Goal: Task Accomplishment & Management: Use online tool/utility

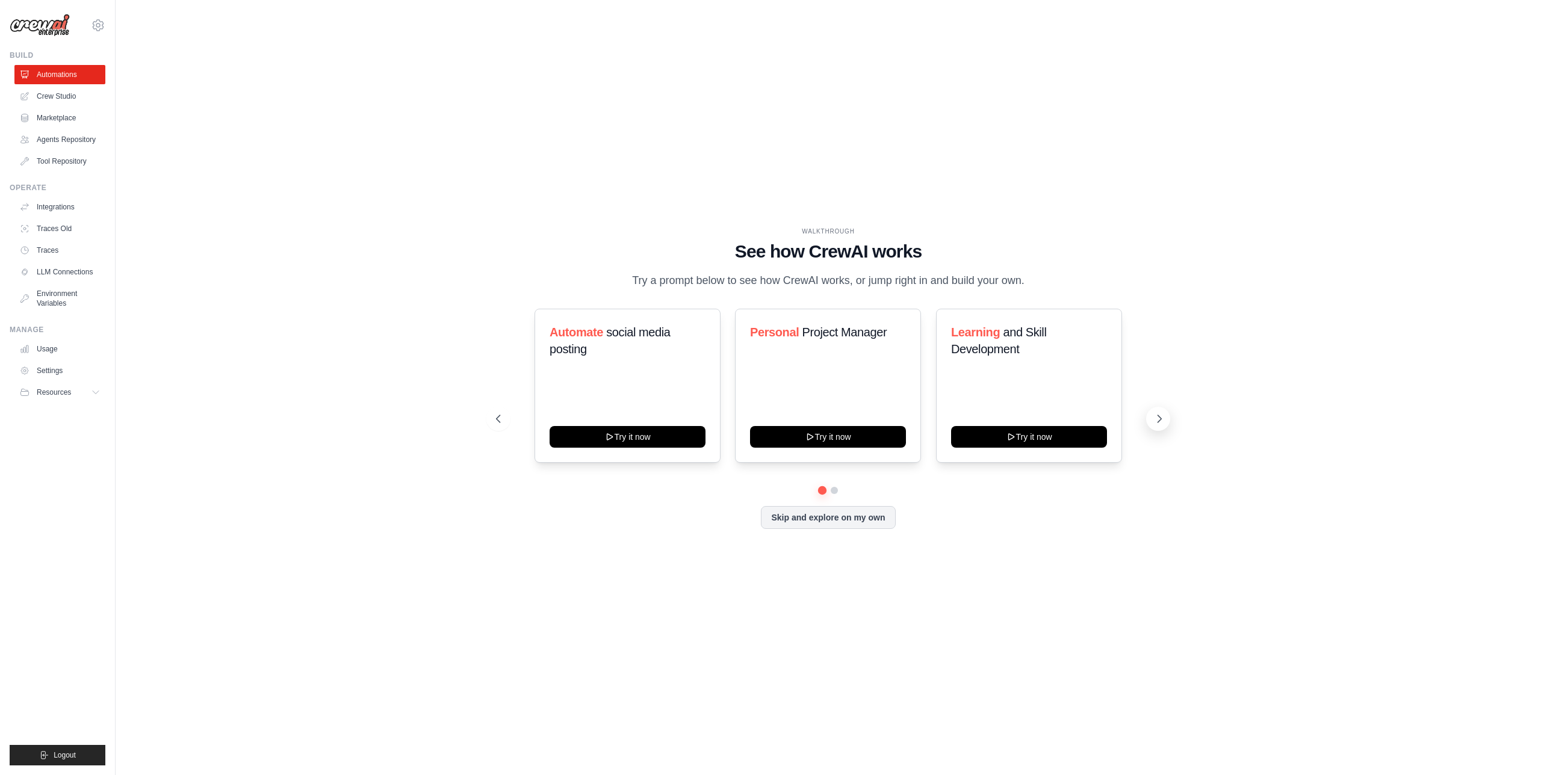
click at [1168, 420] on button at bounding box center [1158, 419] width 24 height 24
click at [639, 386] on div "Automate social media posting Try it now" at bounding box center [628, 386] width 186 height 154
click at [631, 449] on div "Automate social media posting Try it now" at bounding box center [628, 386] width 186 height 154
click at [640, 441] on button "Try it now" at bounding box center [628, 436] width 156 height 22
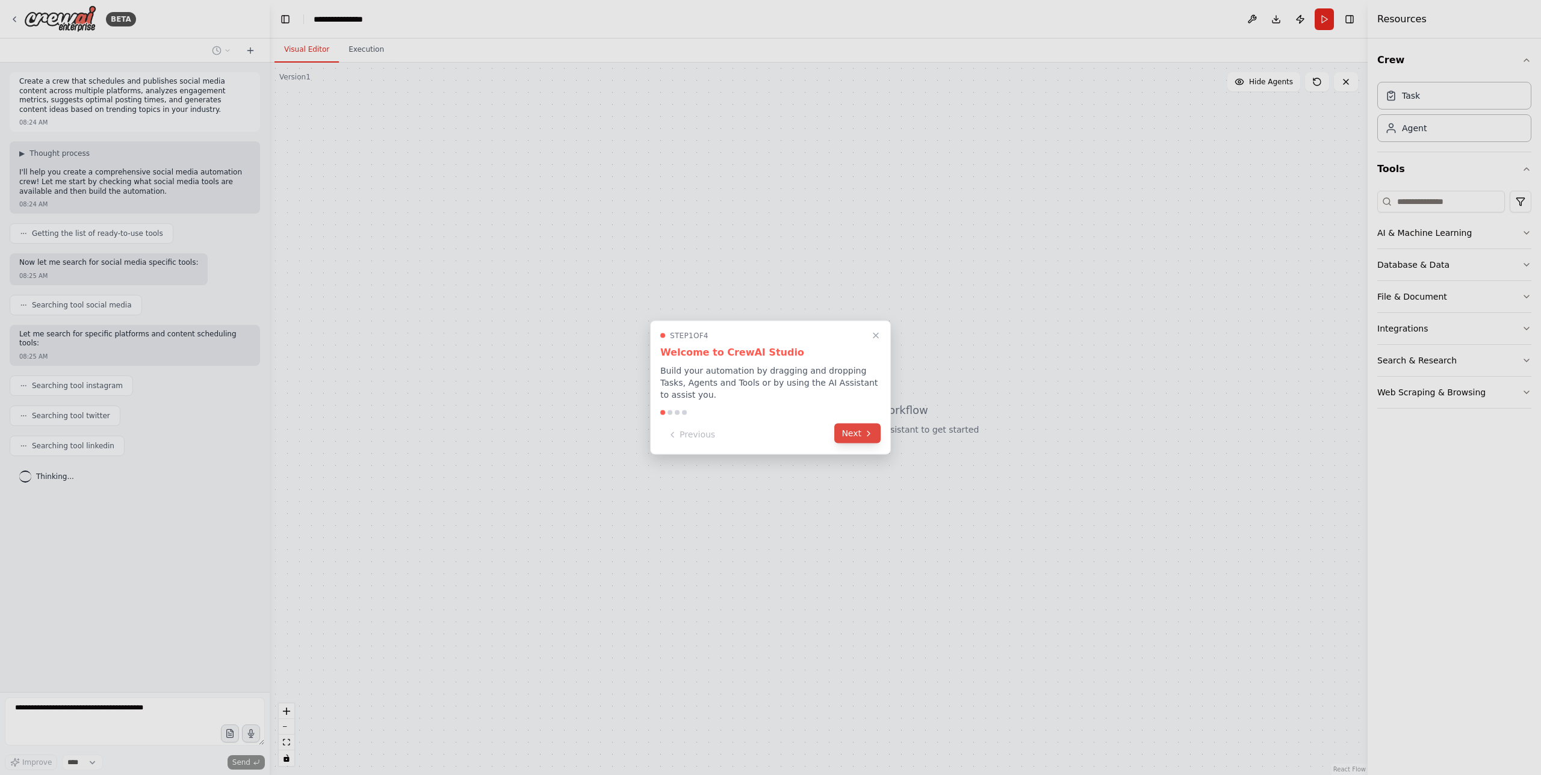
click at [861, 429] on button "Next" at bounding box center [857, 434] width 46 height 20
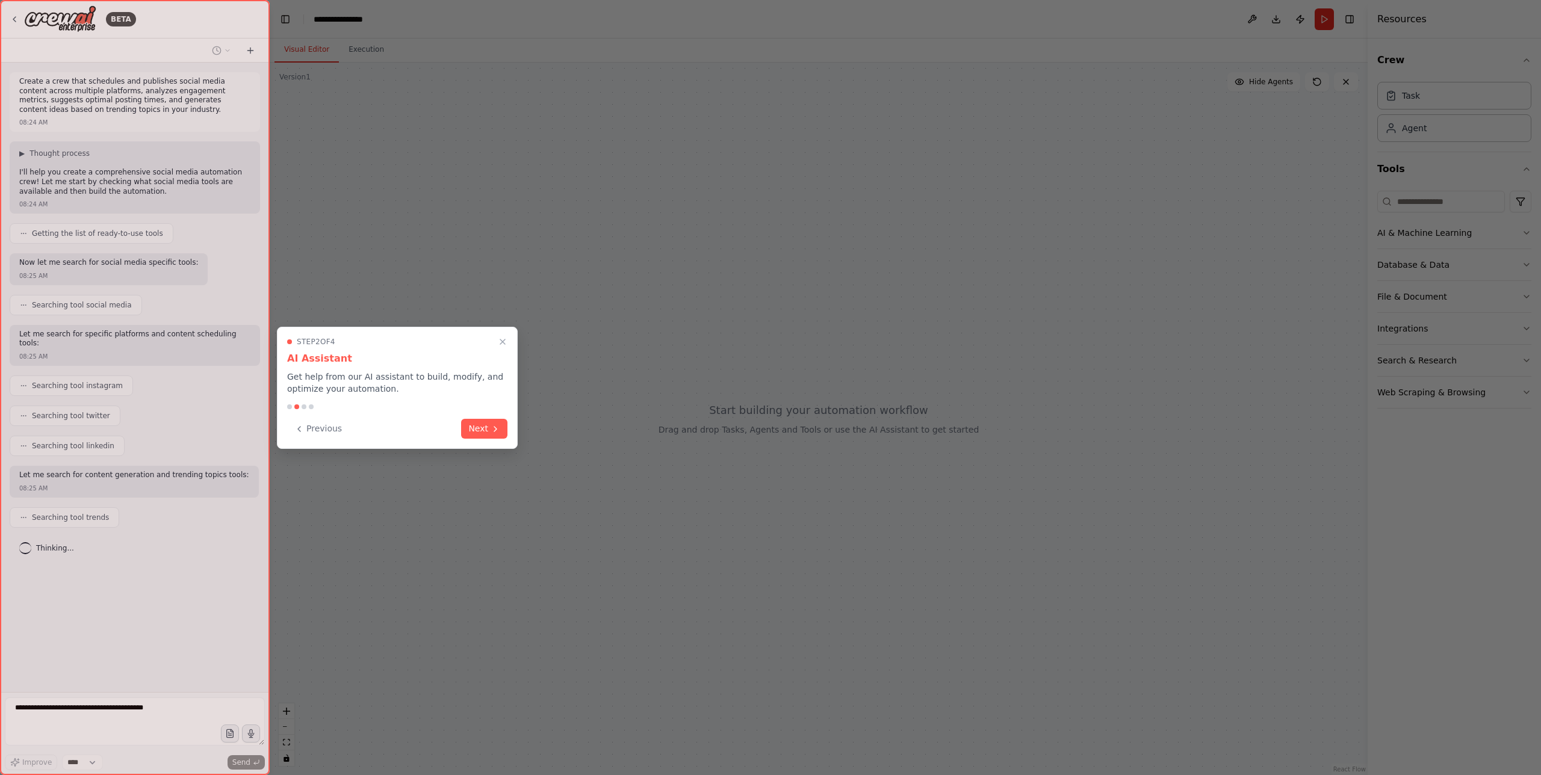
click at [472, 428] on button "Next" at bounding box center [484, 429] width 46 height 20
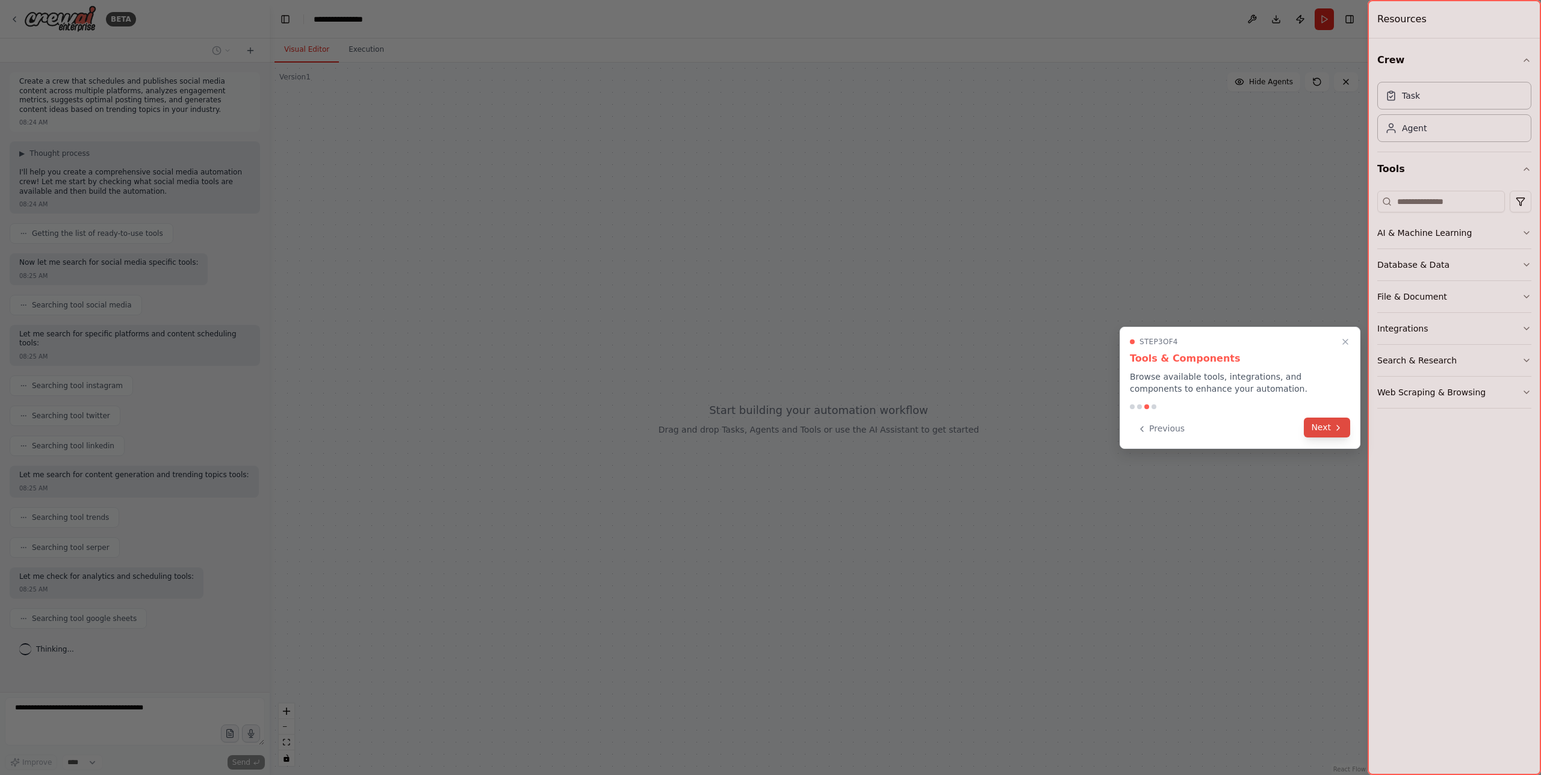
click at [1328, 420] on button "Next" at bounding box center [1327, 428] width 46 height 20
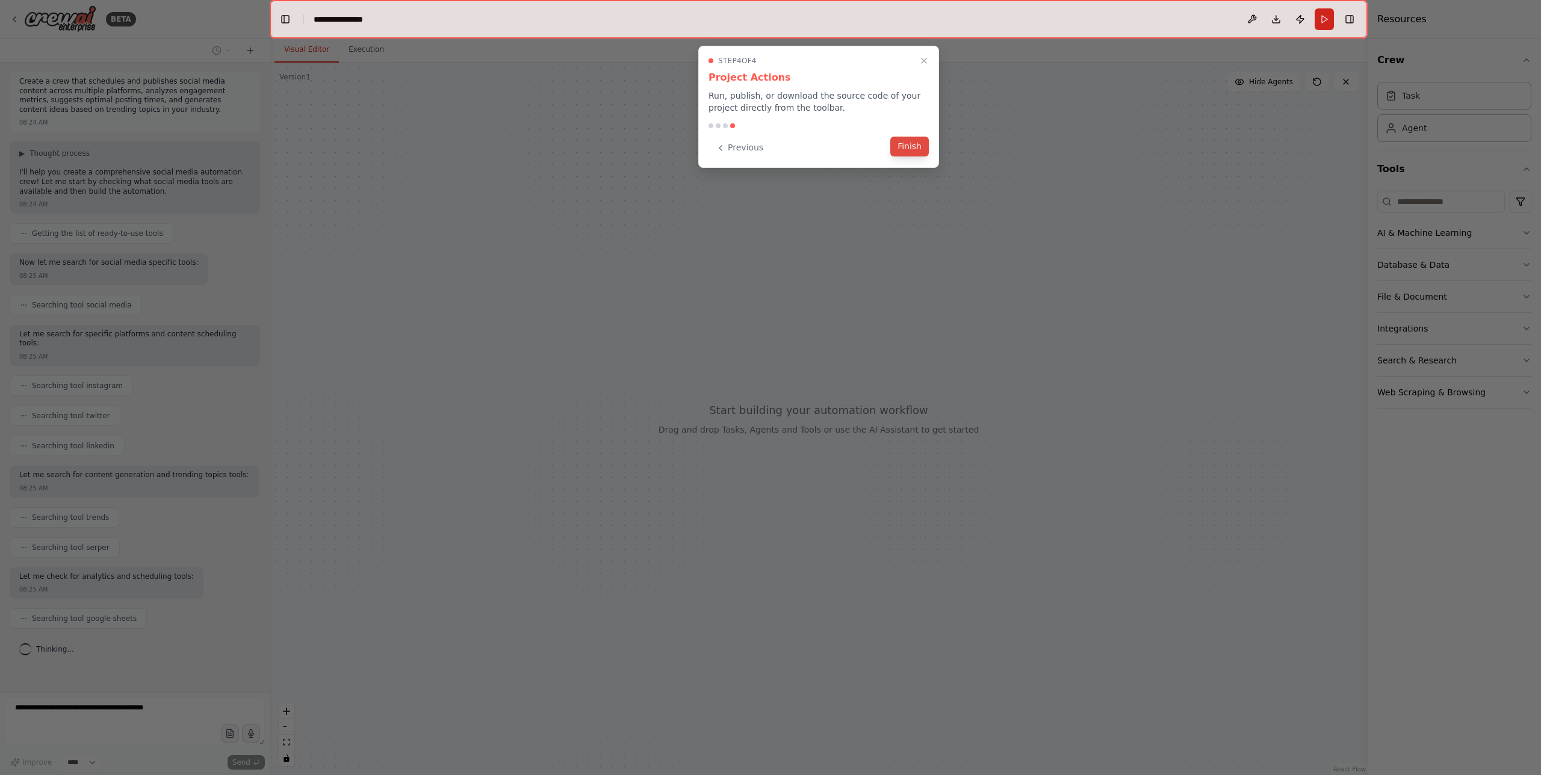
click at [917, 149] on button "Finish" at bounding box center [909, 147] width 39 height 20
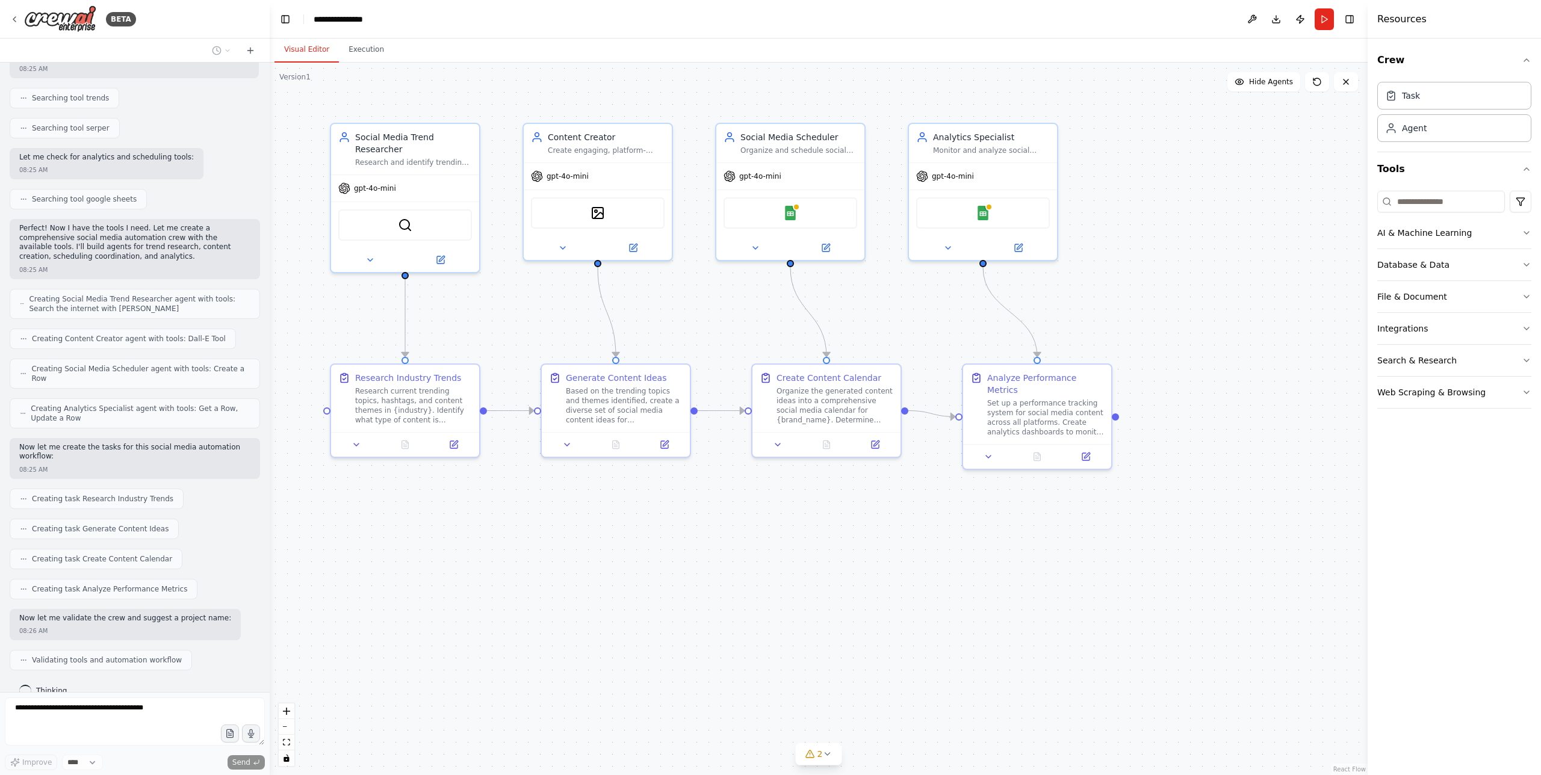
scroll to position [450, 0]
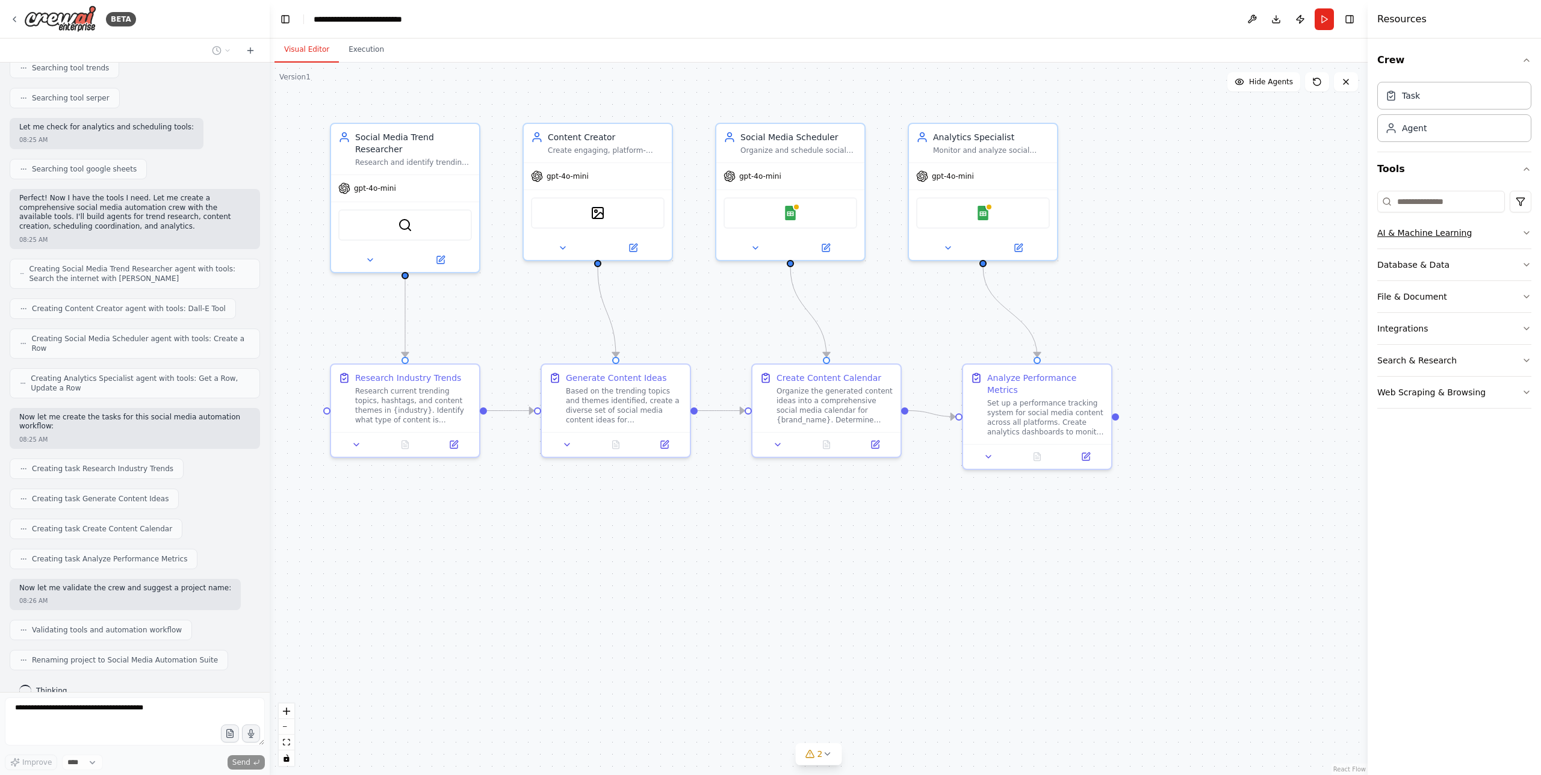
click at [1519, 235] on button "AI & Machine Learning" at bounding box center [1454, 232] width 154 height 31
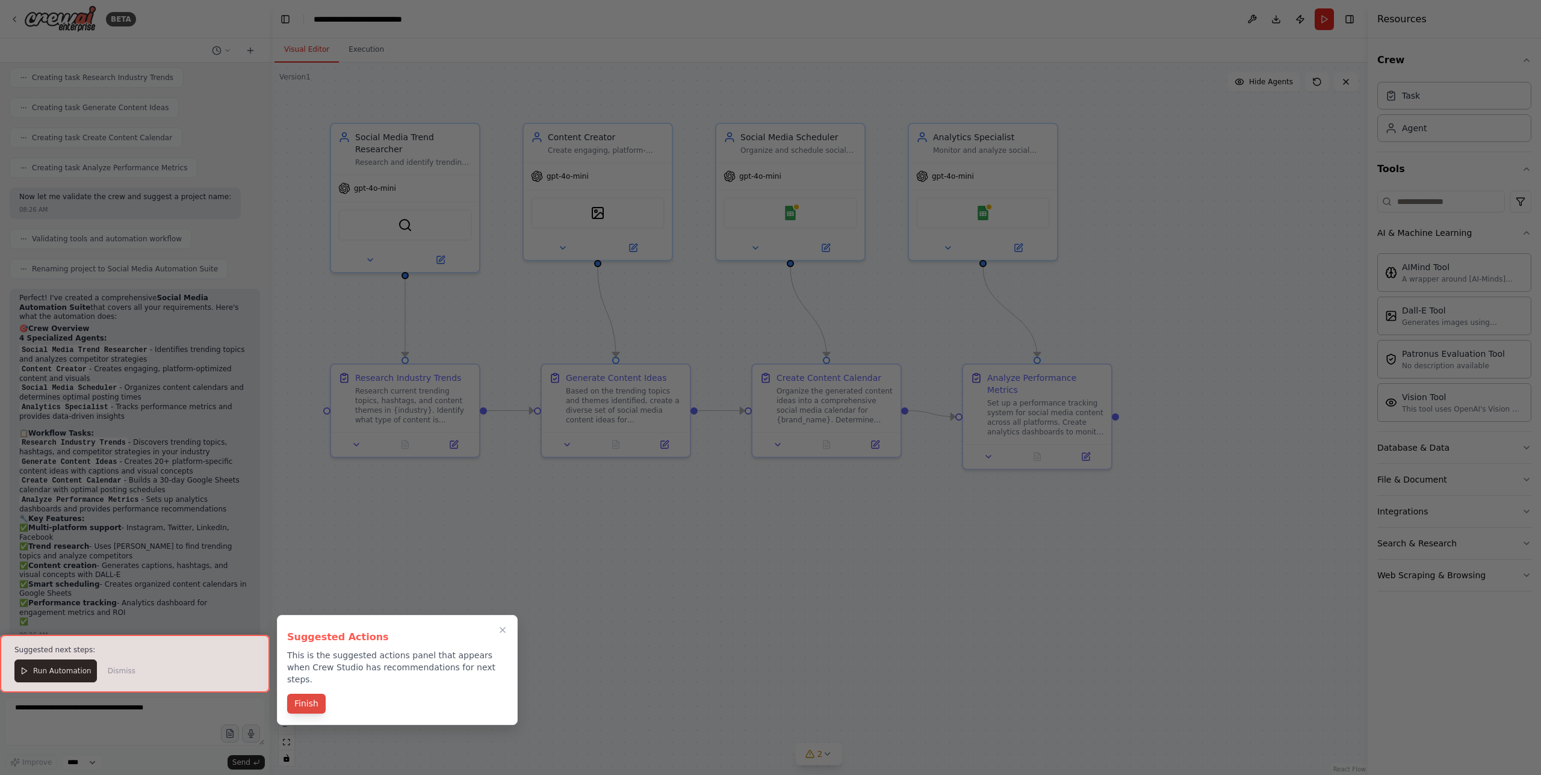
click at [297, 694] on button "Finish" at bounding box center [306, 704] width 39 height 20
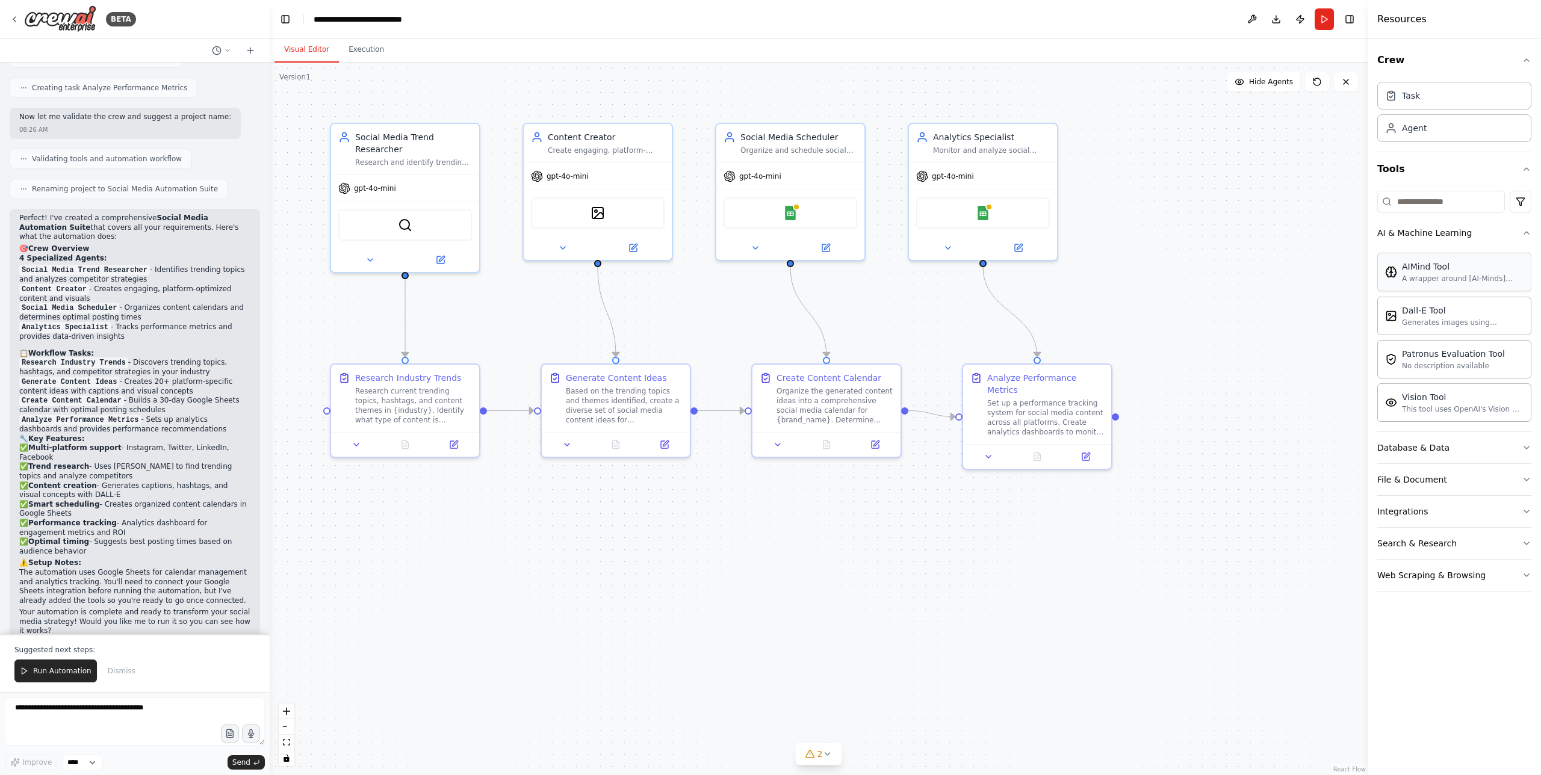
scroll to position [930, 0]
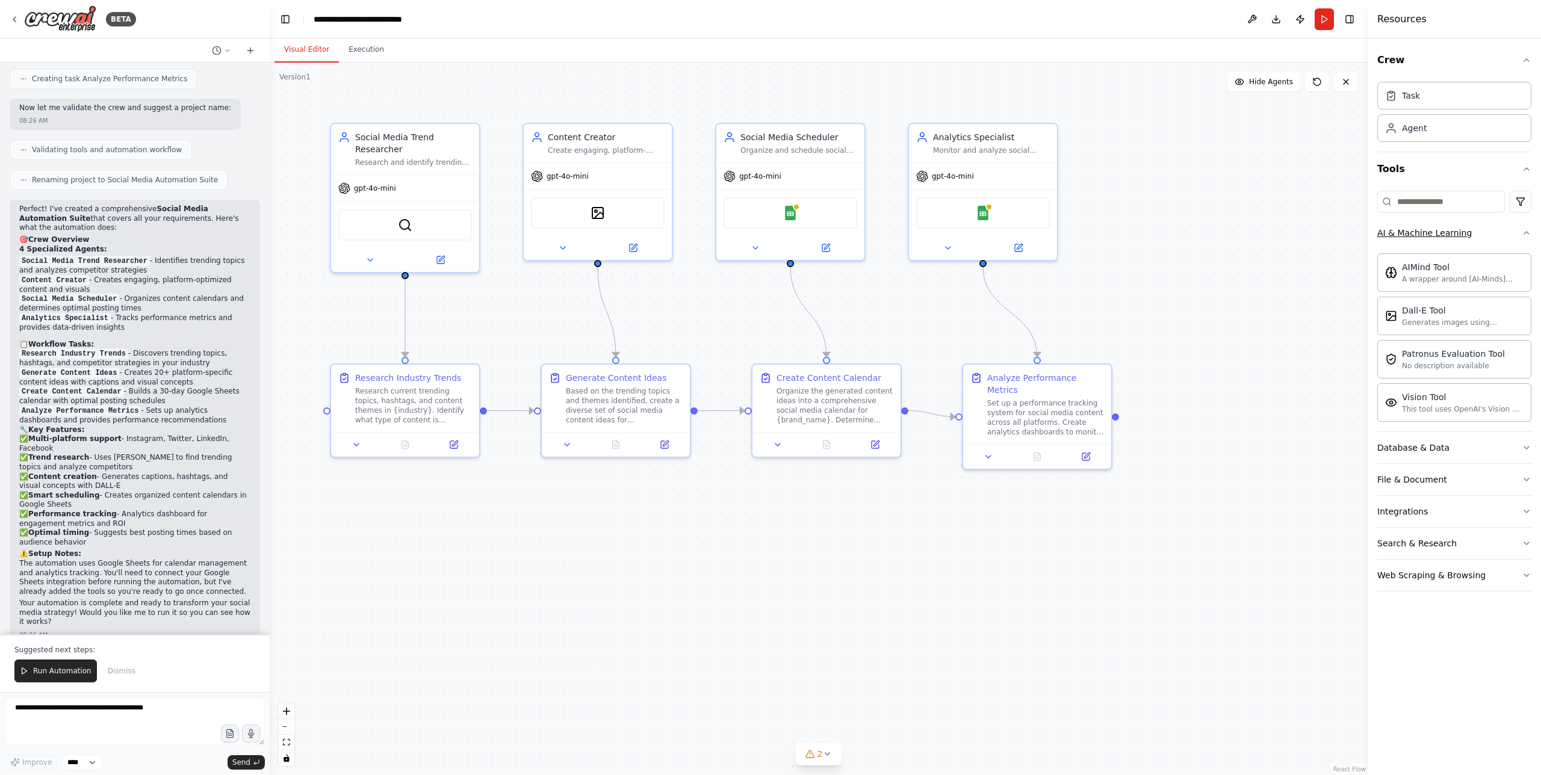
click at [1499, 230] on button "AI & Machine Learning" at bounding box center [1454, 232] width 154 height 31
click at [1490, 256] on button "Database & Data" at bounding box center [1454, 264] width 154 height 31
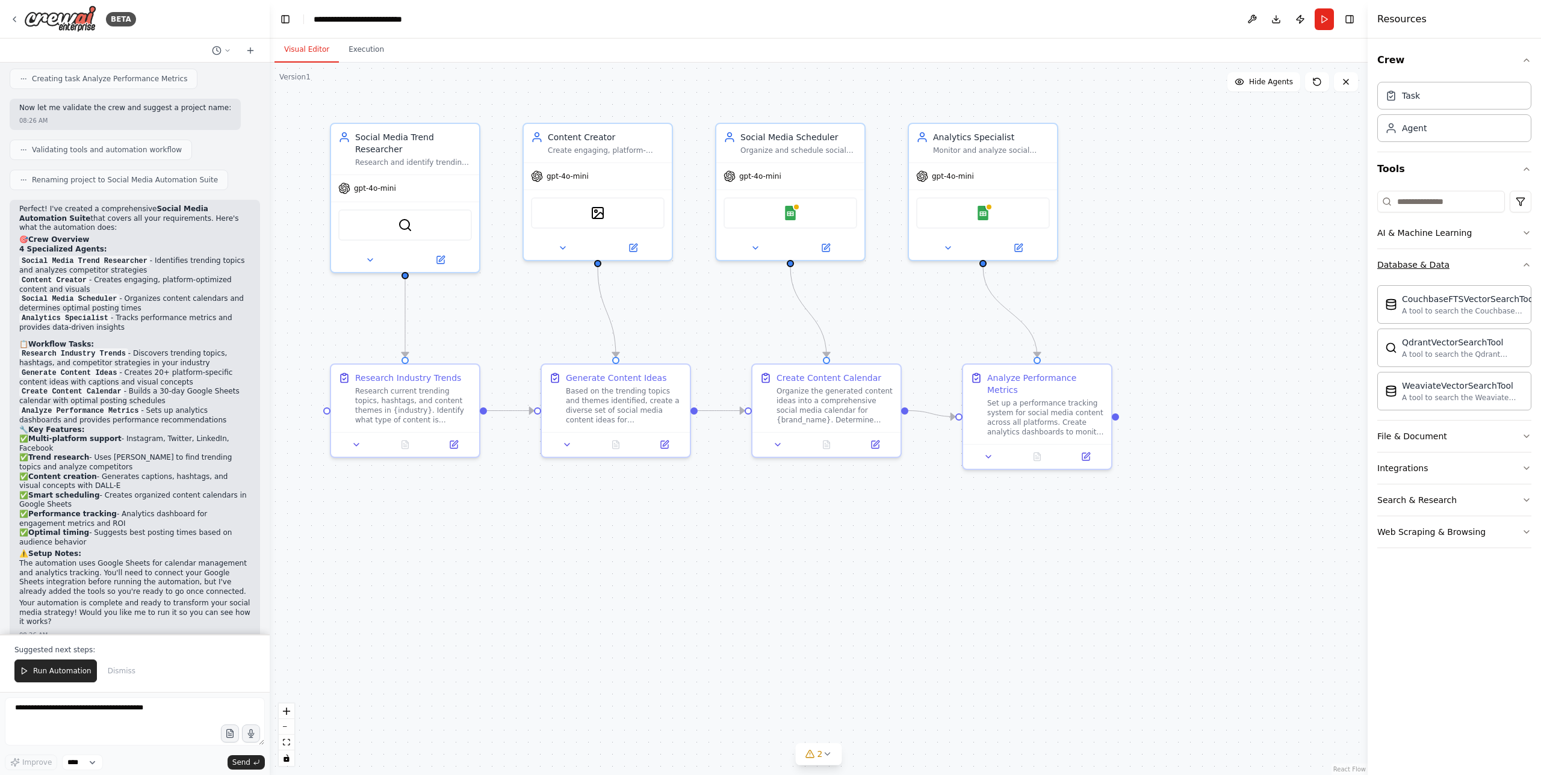
click at [1490, 258] on button "Database & Data" at bounding box center [1454, 264] width 154 height 31
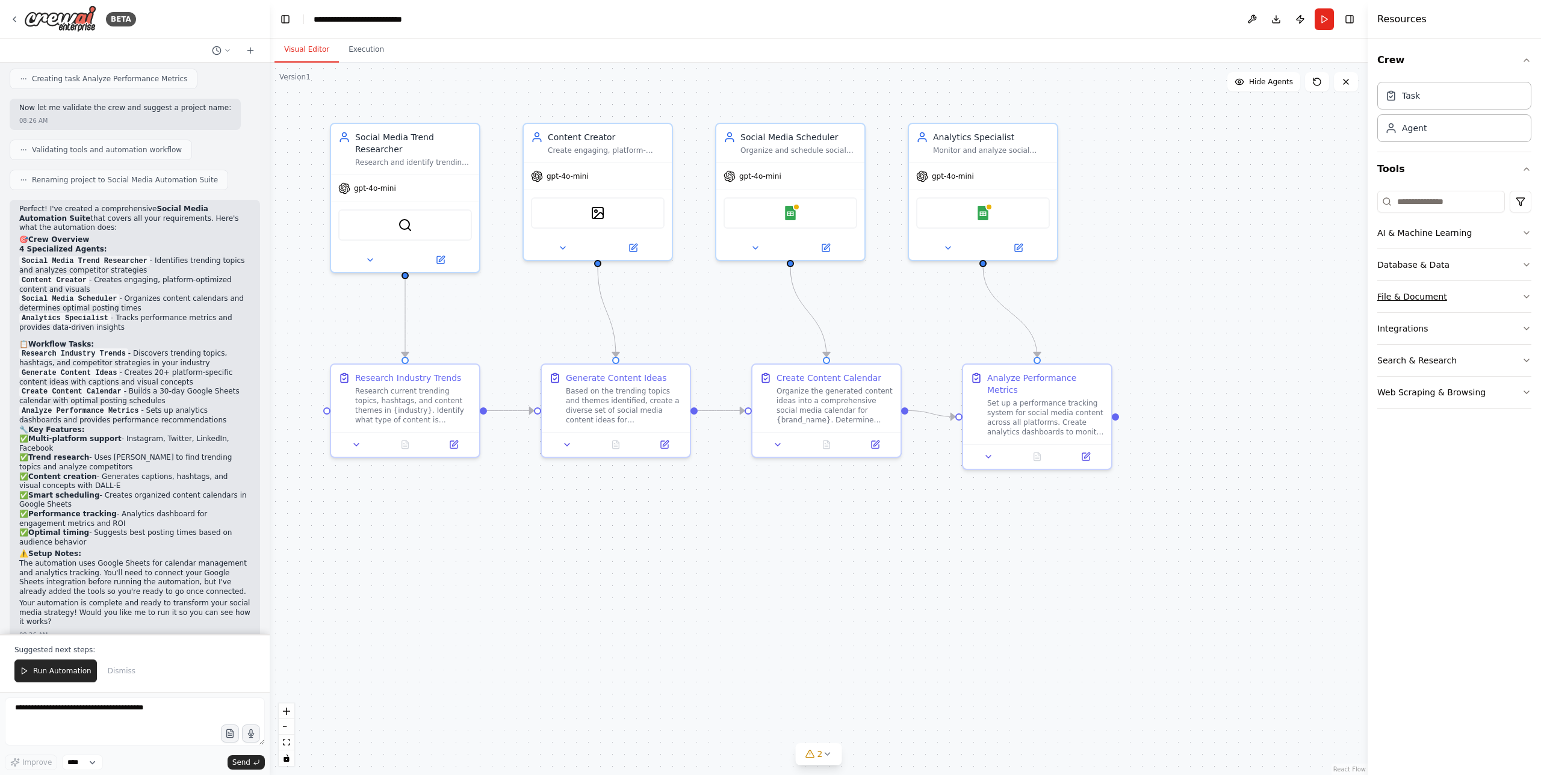
click at [1477, 297] on button "File & Document" at bounding box center [1454, 296] width 154 height 31
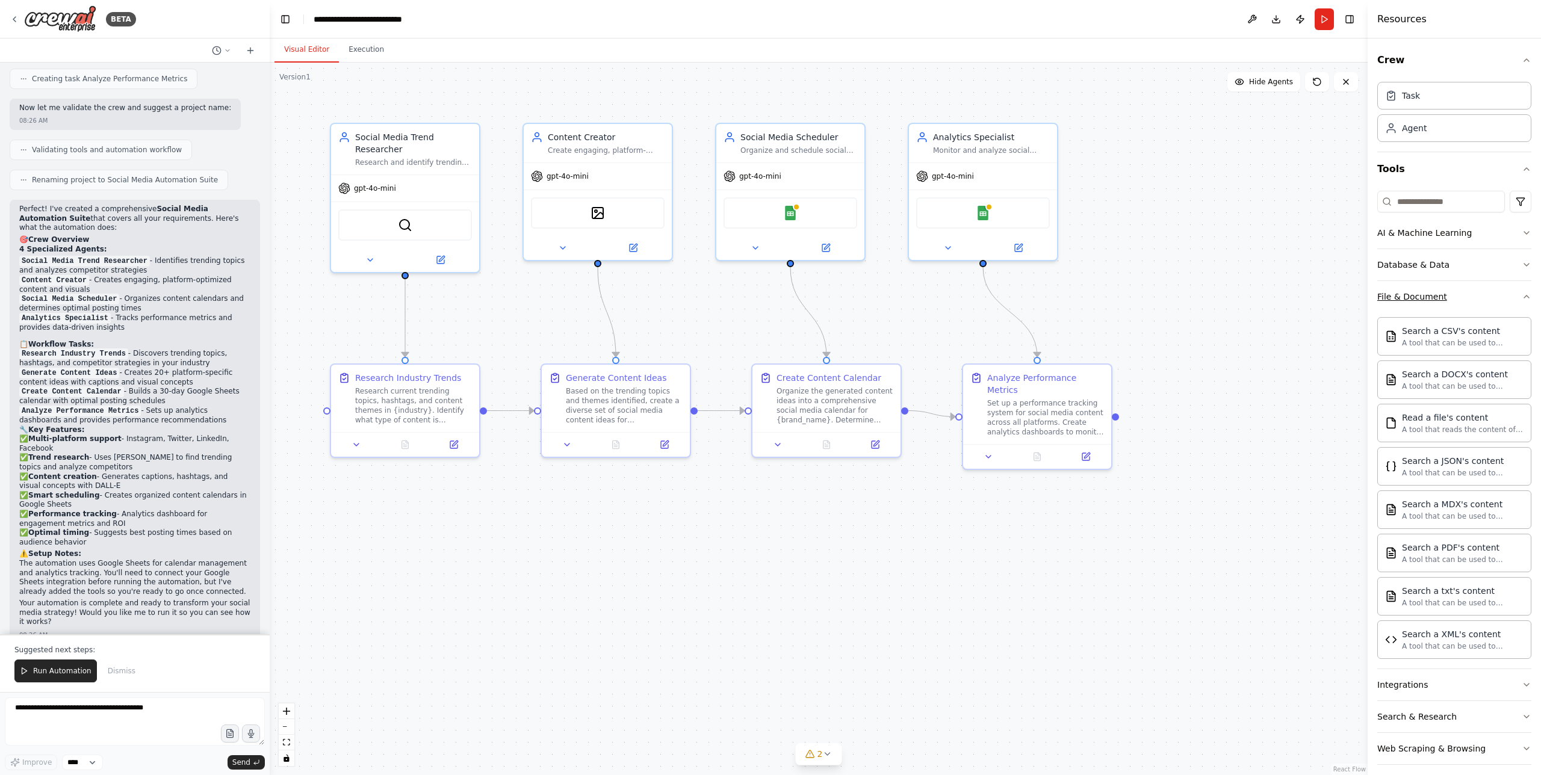
click at [1477, 297] on button "File & Document" at bounding box center [1454, 296] width 154 height 31
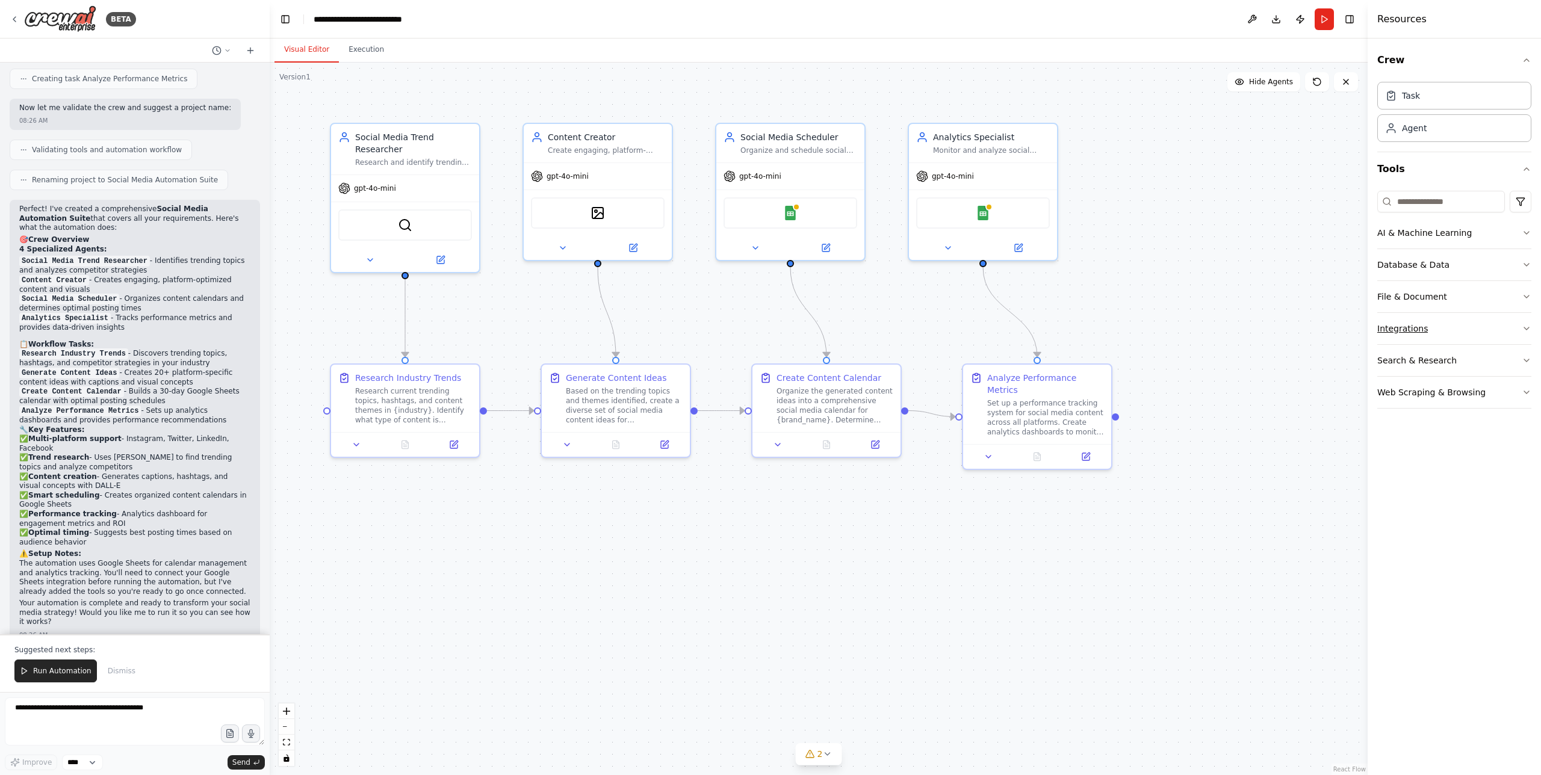
click at [1474, 323] on button "Integrations" at bounding box center [1454, 328] width 154 height 31
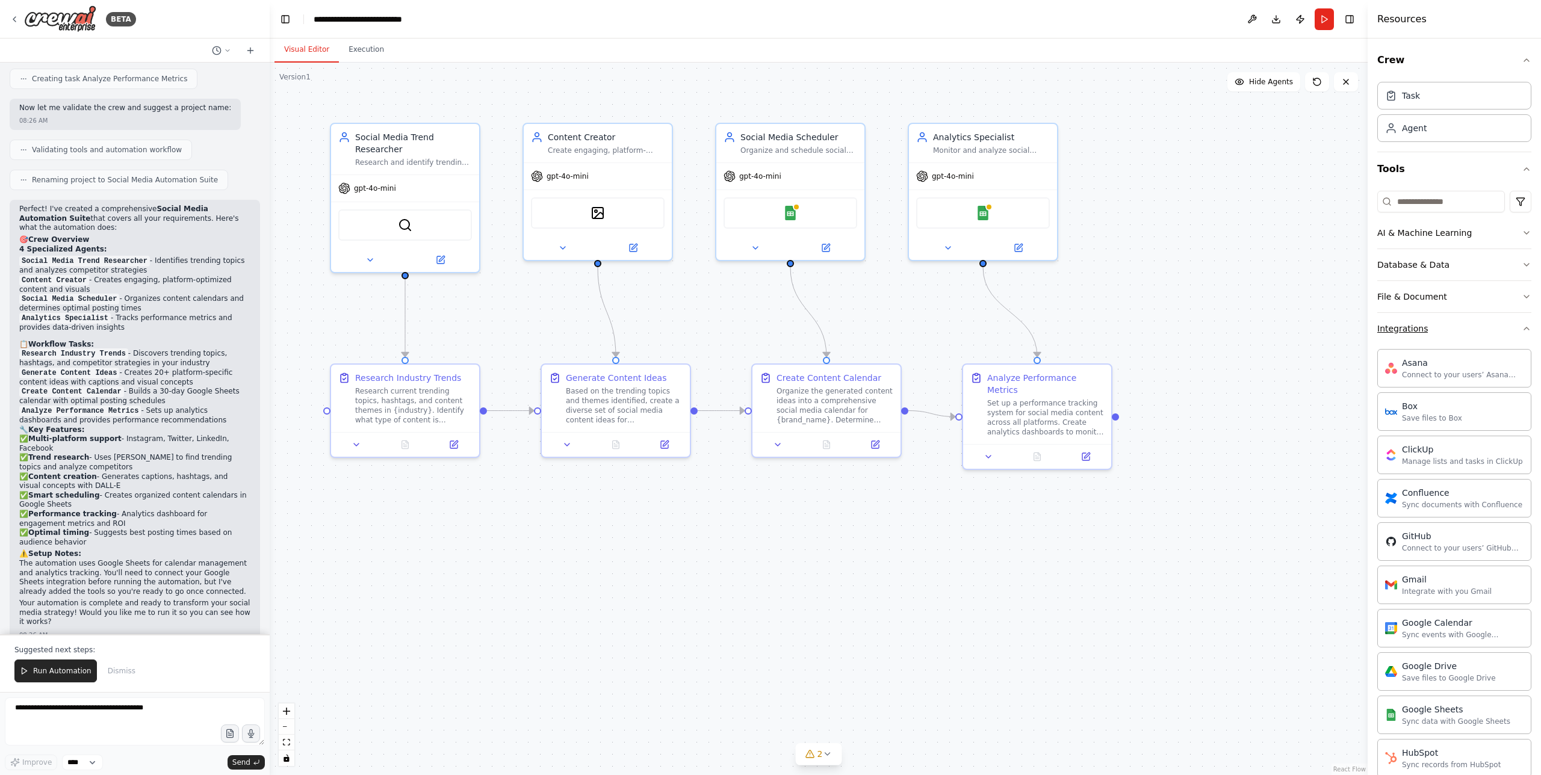
click at [1474, 323] on button "Integrations" at bounding box center [1454, 328] width 154 height 31
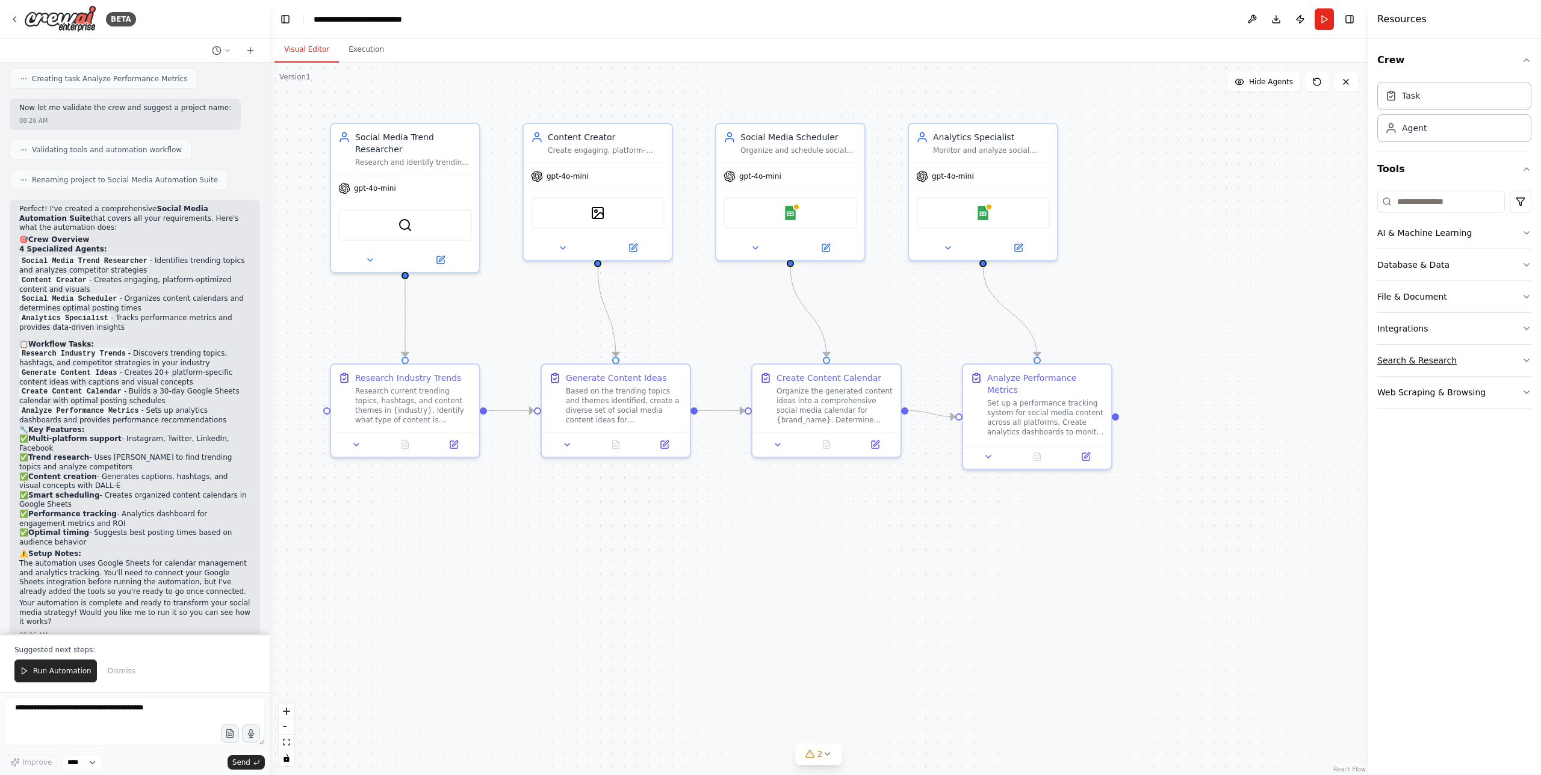
click at [1468, 353] on button "Search & Research" at bounding box center [1454, 360] width 154 height 31
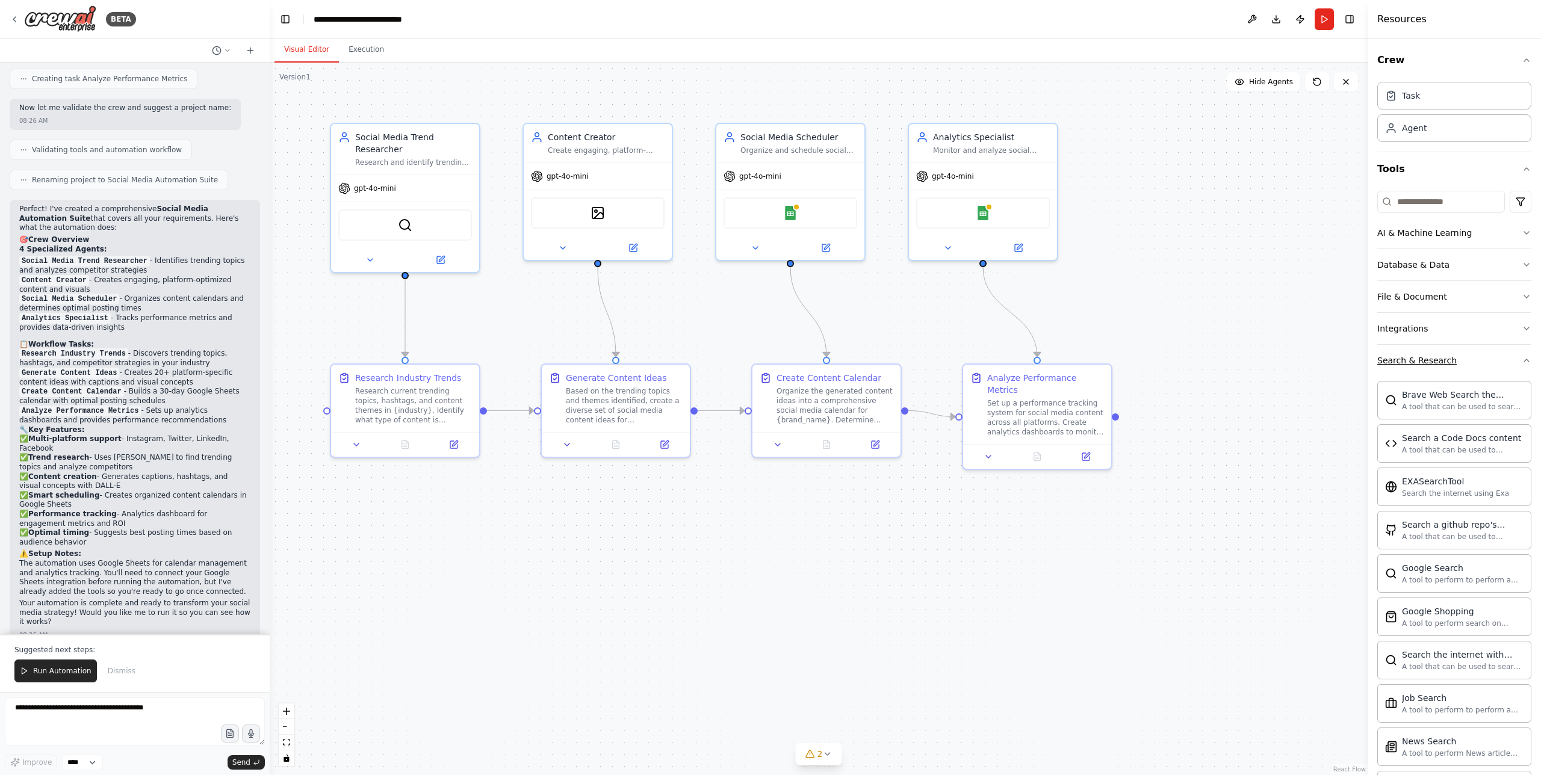
click at [1468, 353] on button "Search & Research" at bounding box center [1454, 360] width 154 height 31
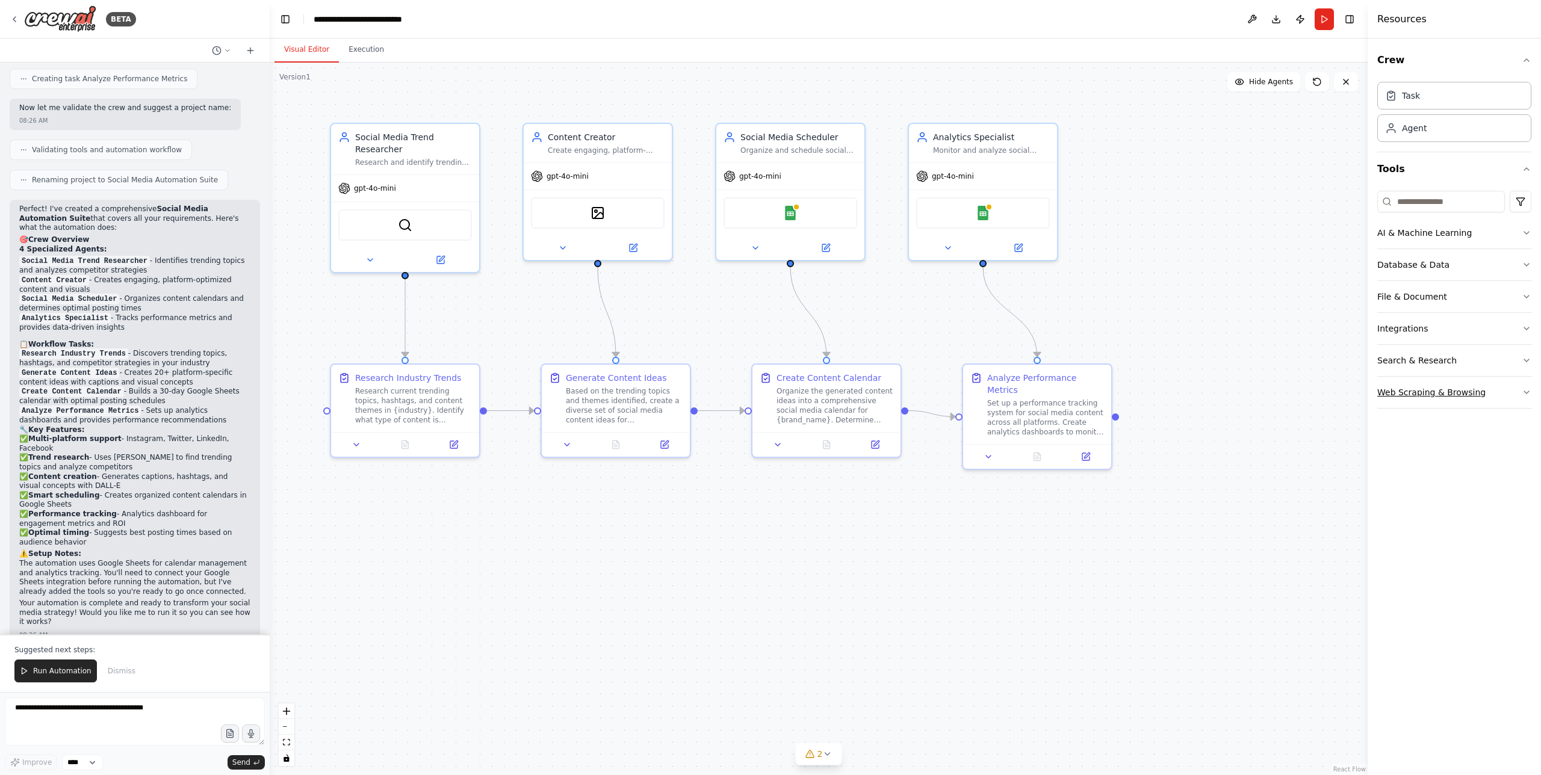
click at [1466, 386] on button "Web Scraping & Browsing" at bounding box center [1454, 392] width 154 height 31
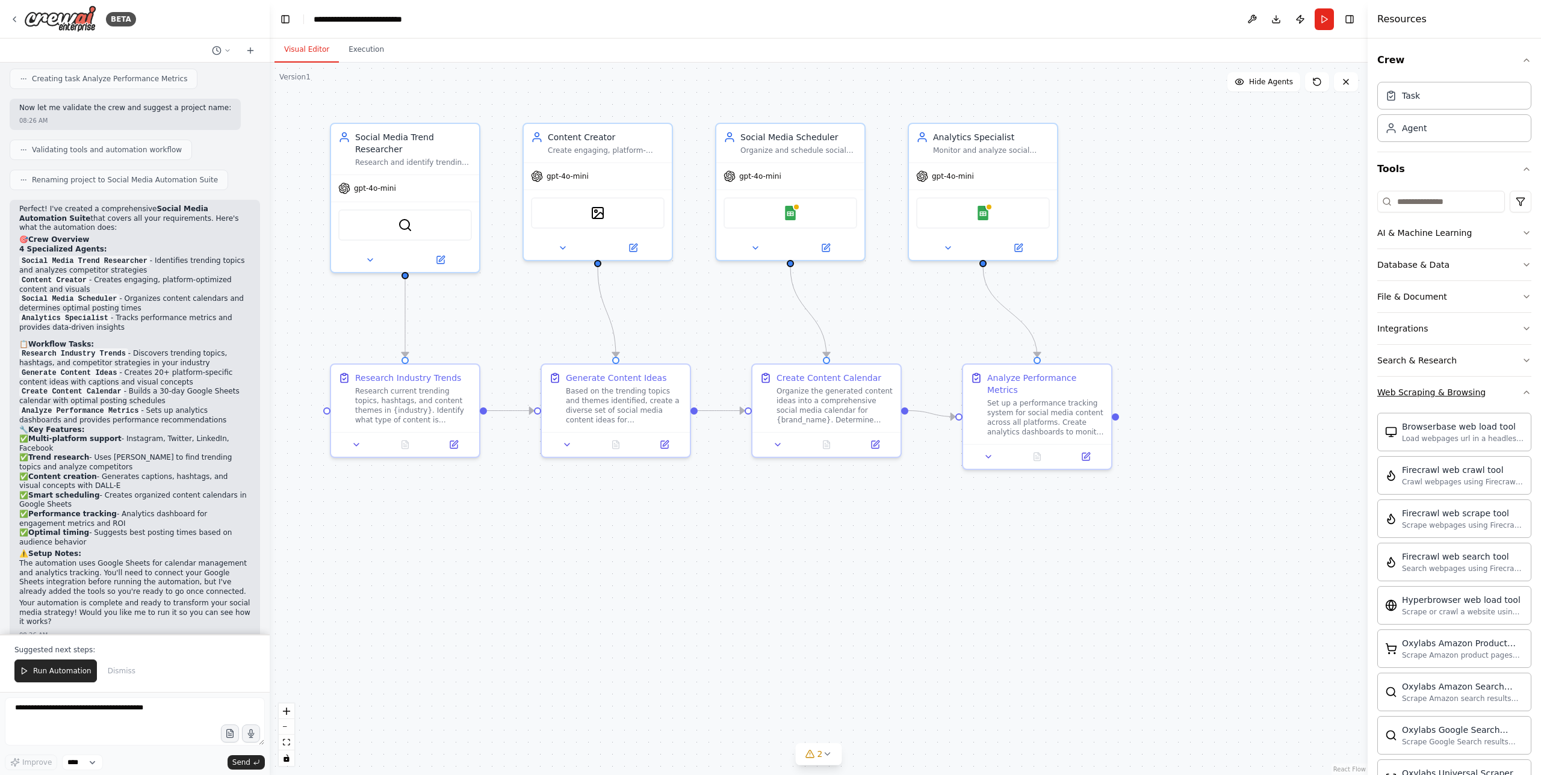
click at [1466, 386] on div "Web Scraping & Browsing" at bounding box center [1431, 392] width 108 height 12
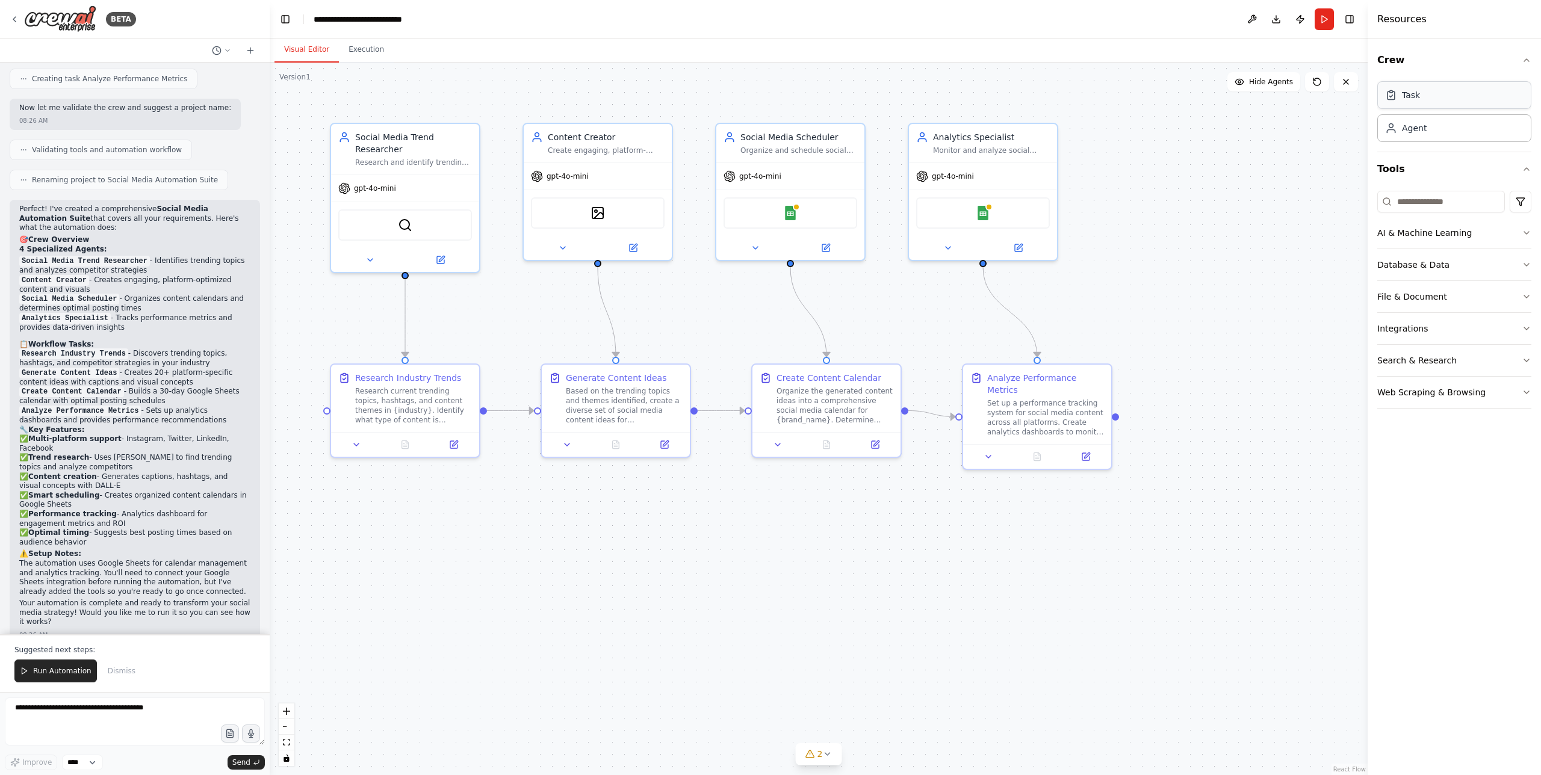
click at [1430, 105] on div "Task" at bounding box center [1454, 95] width 154 height 28
click at [1424, 126] on div "Agent" at bounding box center [1414, 128] width 25 height 12
click at [361, 155] on div "Research and identify trending topics, hashtags, and content themes in {industr…" at bounding box center [413, 160] width 117 height 10
click at [389, 78] on div ".deletable-edge-delete-btn { width: 20px; height: 20px; border: 0px solid #ffff…" at bounding box center [819, 419] width 1098 height 713
click at [390, 145] on div "Social Media Trend Researcher" at bounding box center [413, 141] width 117 height 24
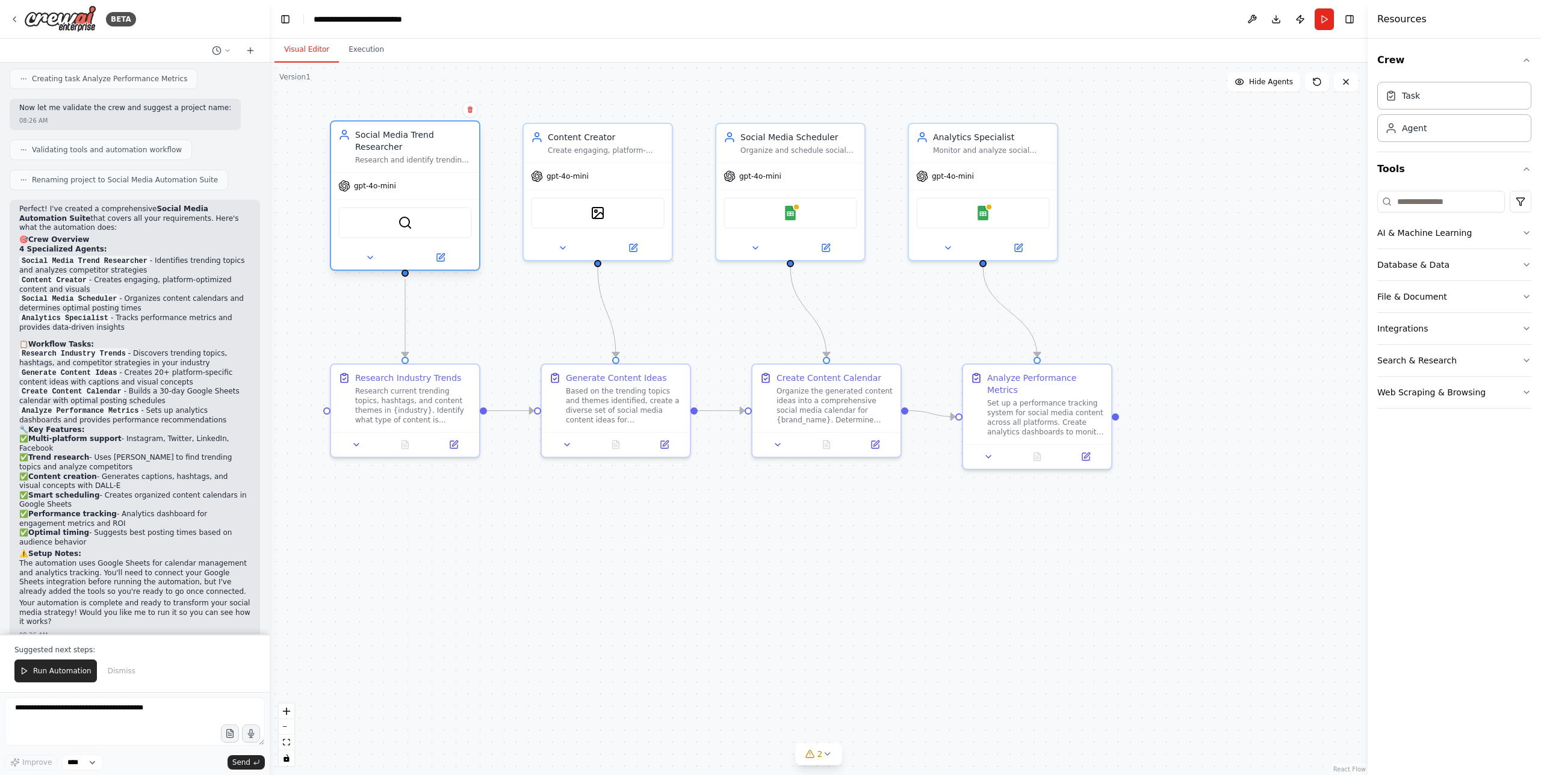
click at [395, 146] on div "Social Media Trend Researcher" at bounding box center [413, 141] width 117 height 24
click at [372, 254] on icon at bounding box center [370, 258] width 10 height 10
click at [373, 253] on icon at bounding box center [370, 258] width 10 height 10
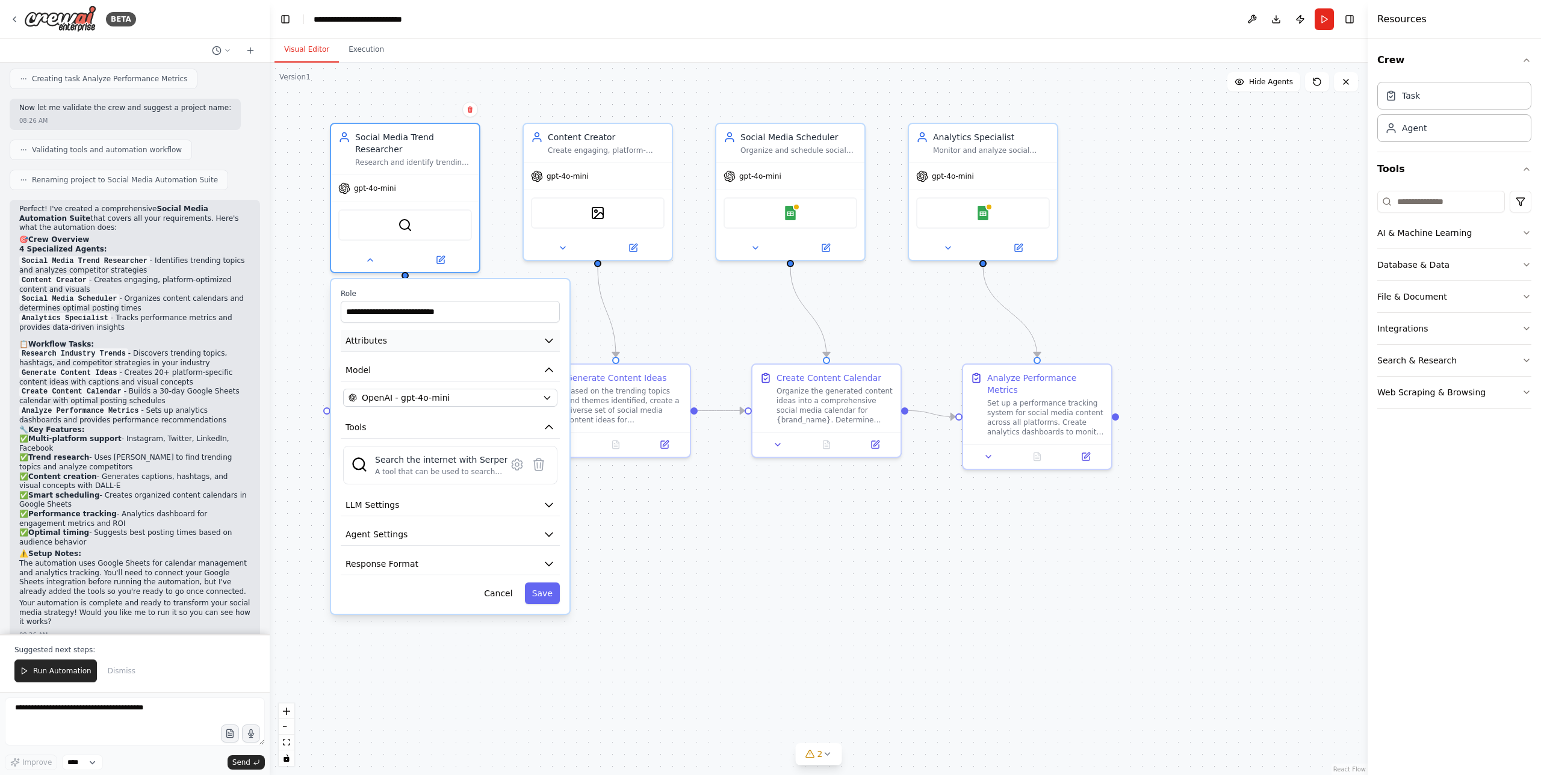
click at [421, 342] on button "Attributes" at bounding box center [450, 341] width 219 height 22
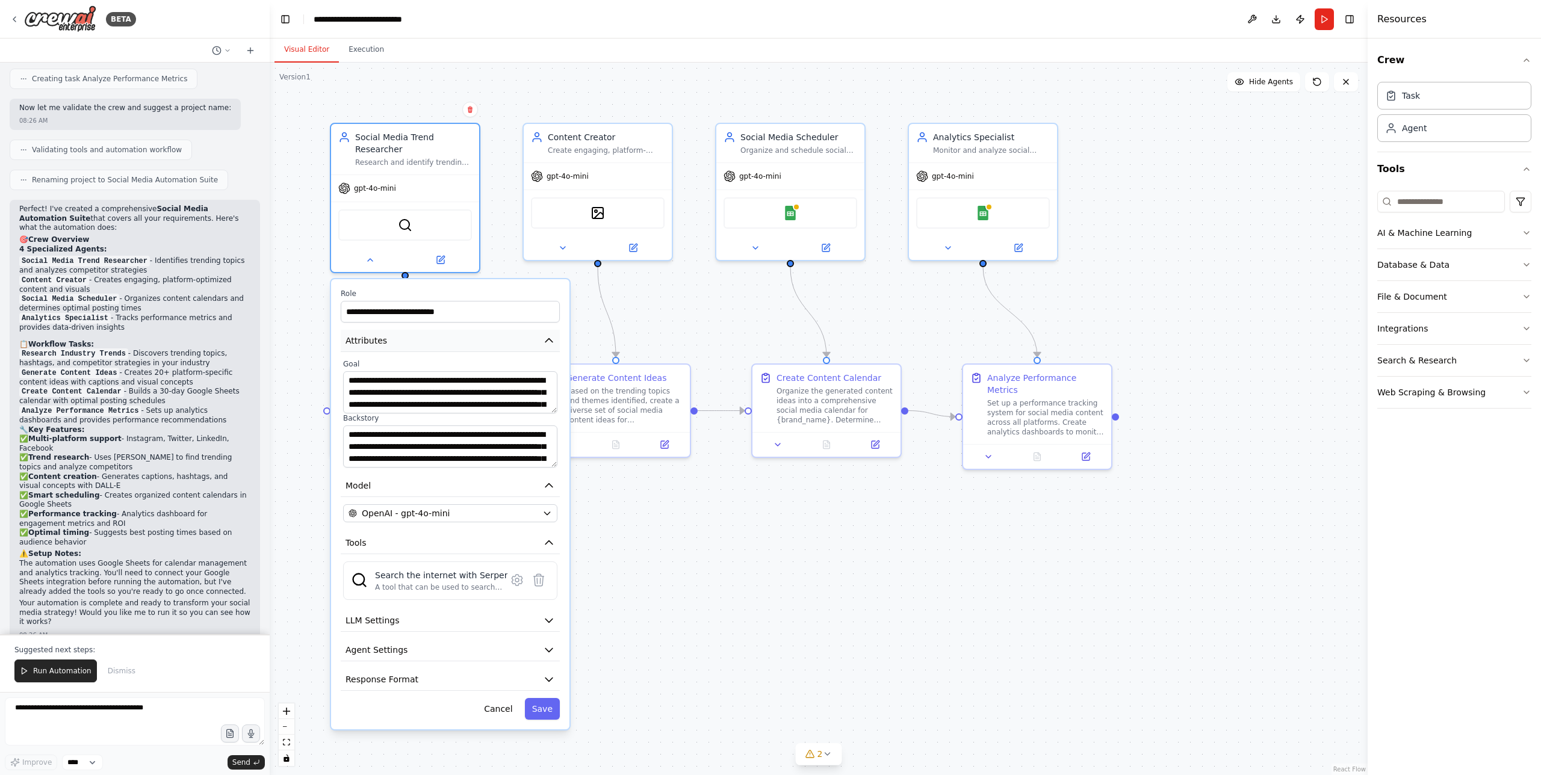
click at [421, 342] on button "Attributes" at bounding box center [450, 341] width 219 height 22
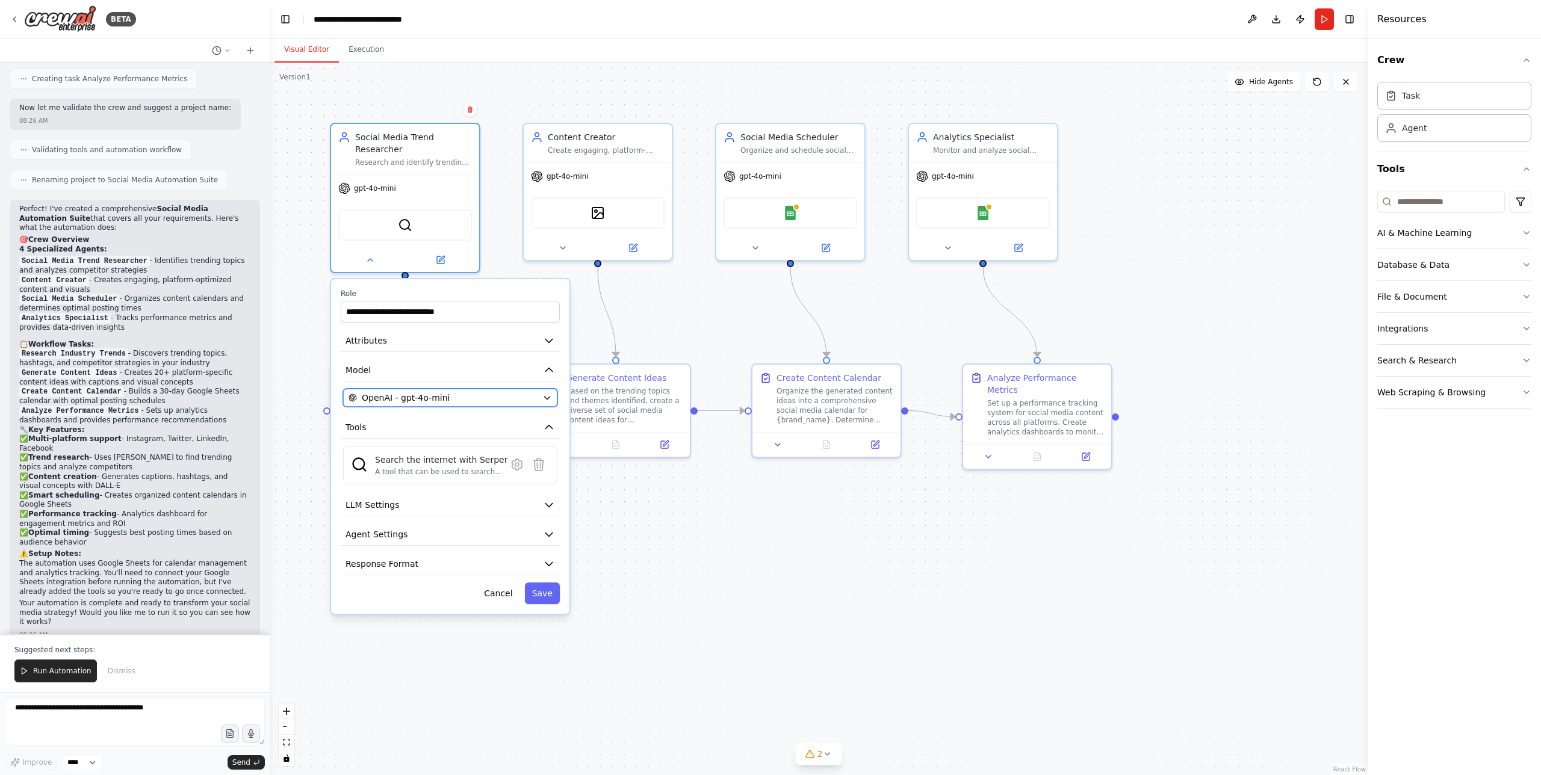
click at [433, 391] on button "OpenAI - gpt-4o-mini" at bounding box center [450, 398] width 214 height 18
click at [539, 398] on button "OpenAI - gpt-4o-mini" at bounding box center [450, 398] width 214 height 18
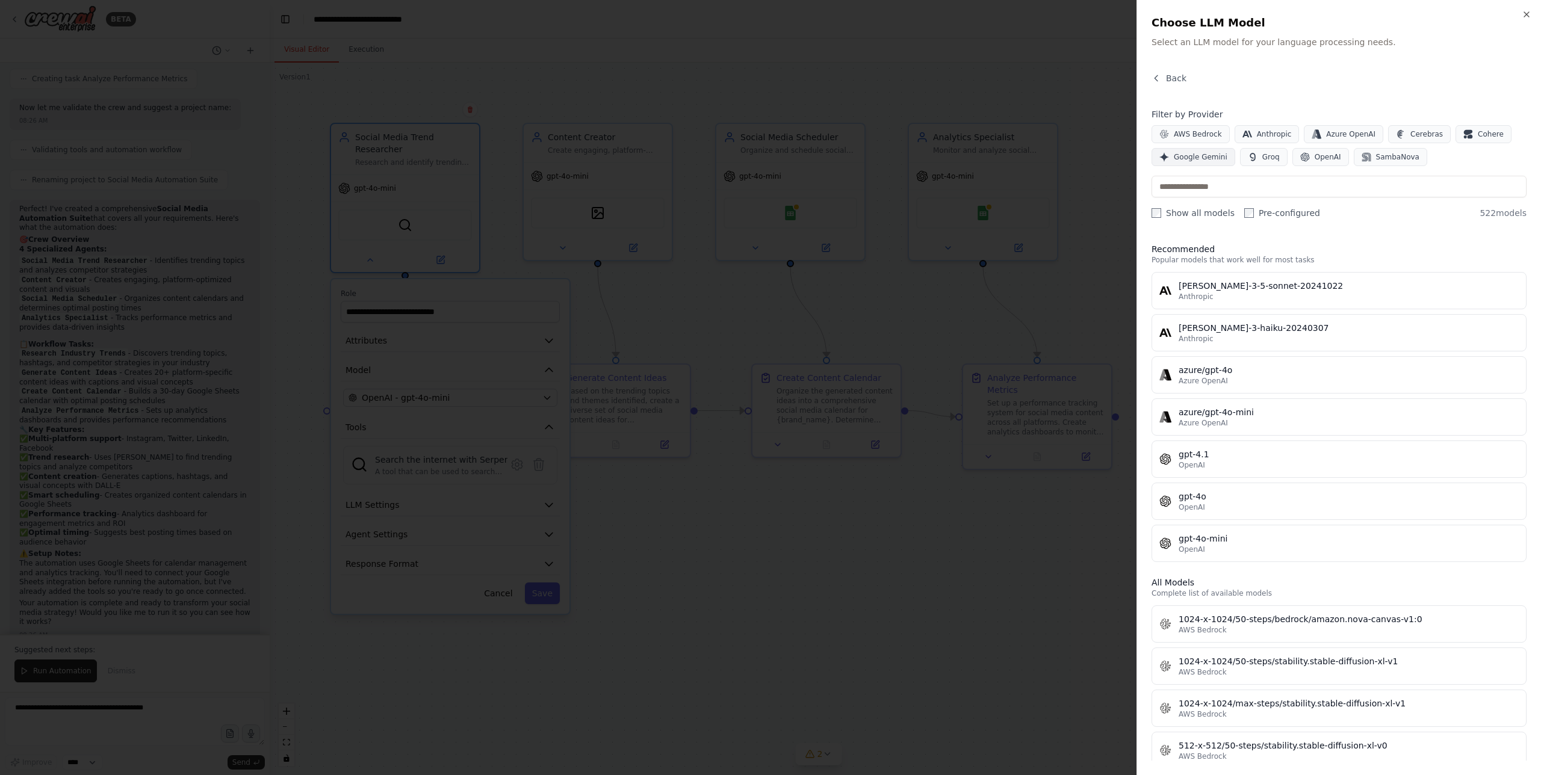
click at [1194, 158] on span "Google Gemini" at bounding box center [1201, 157] width 54 height 10
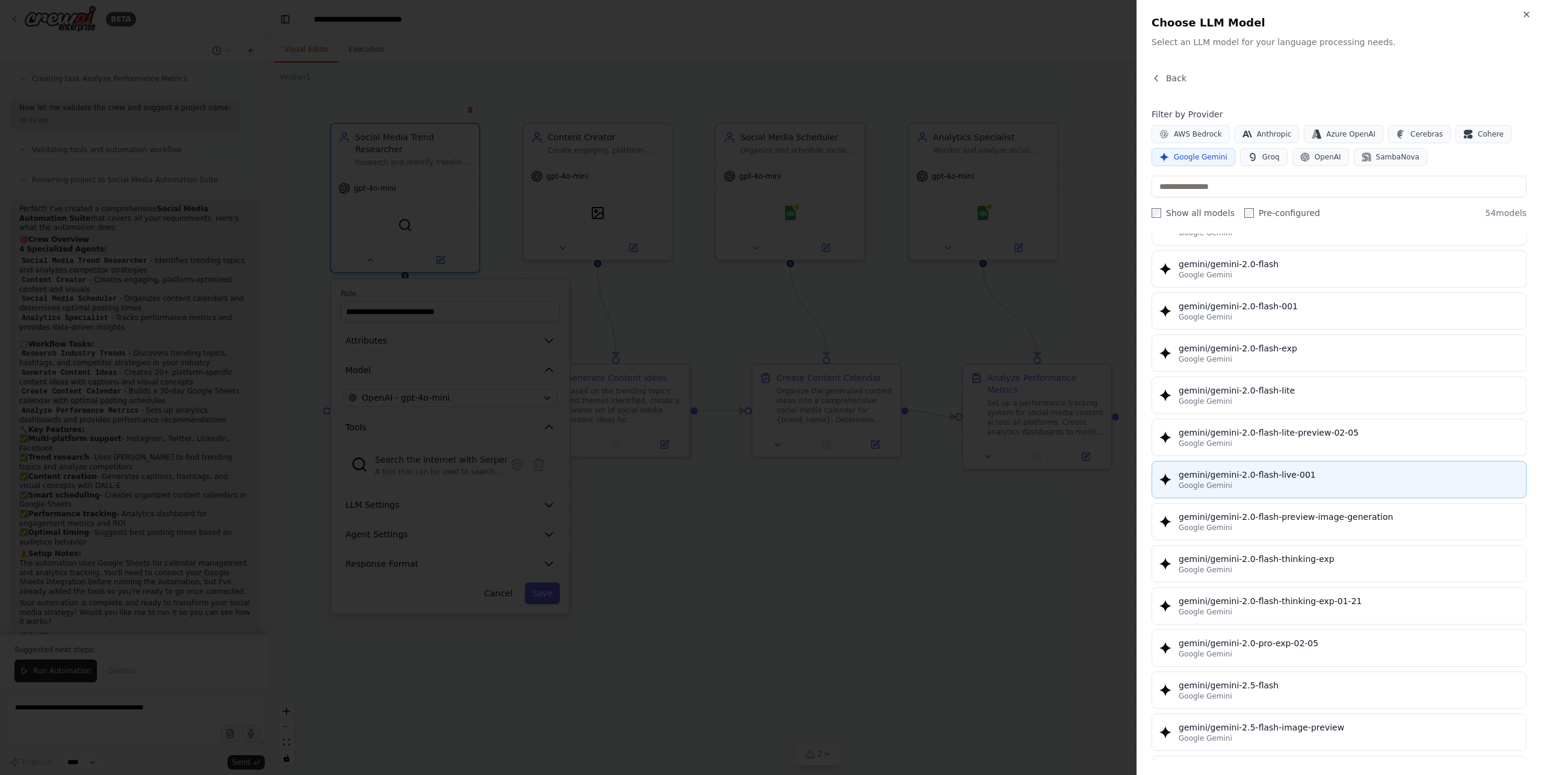
scroll to position [0, 0]
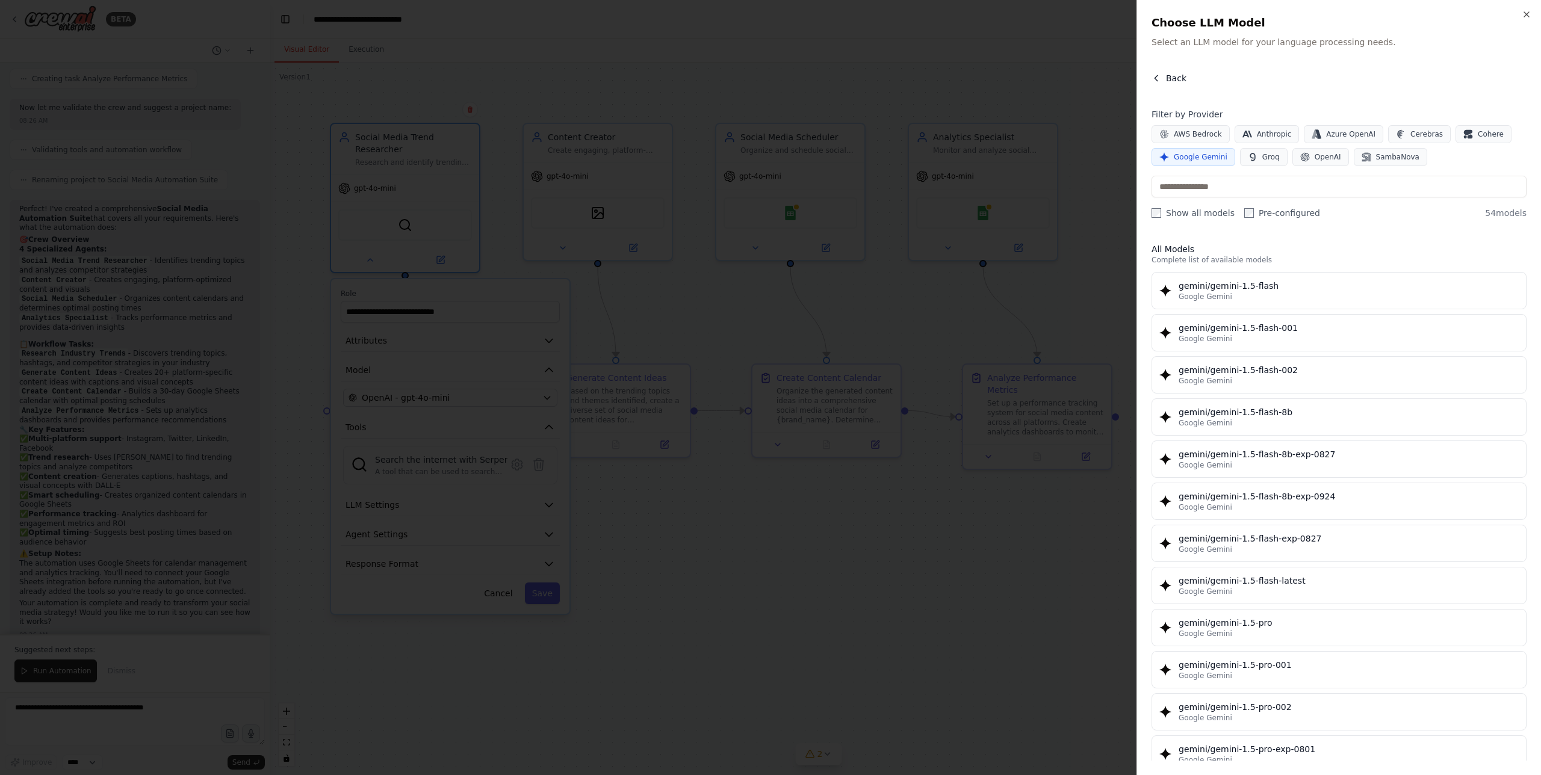
click at [1160, 80] on icon "button" at bounding box center [1157, 78] width 10 height 10
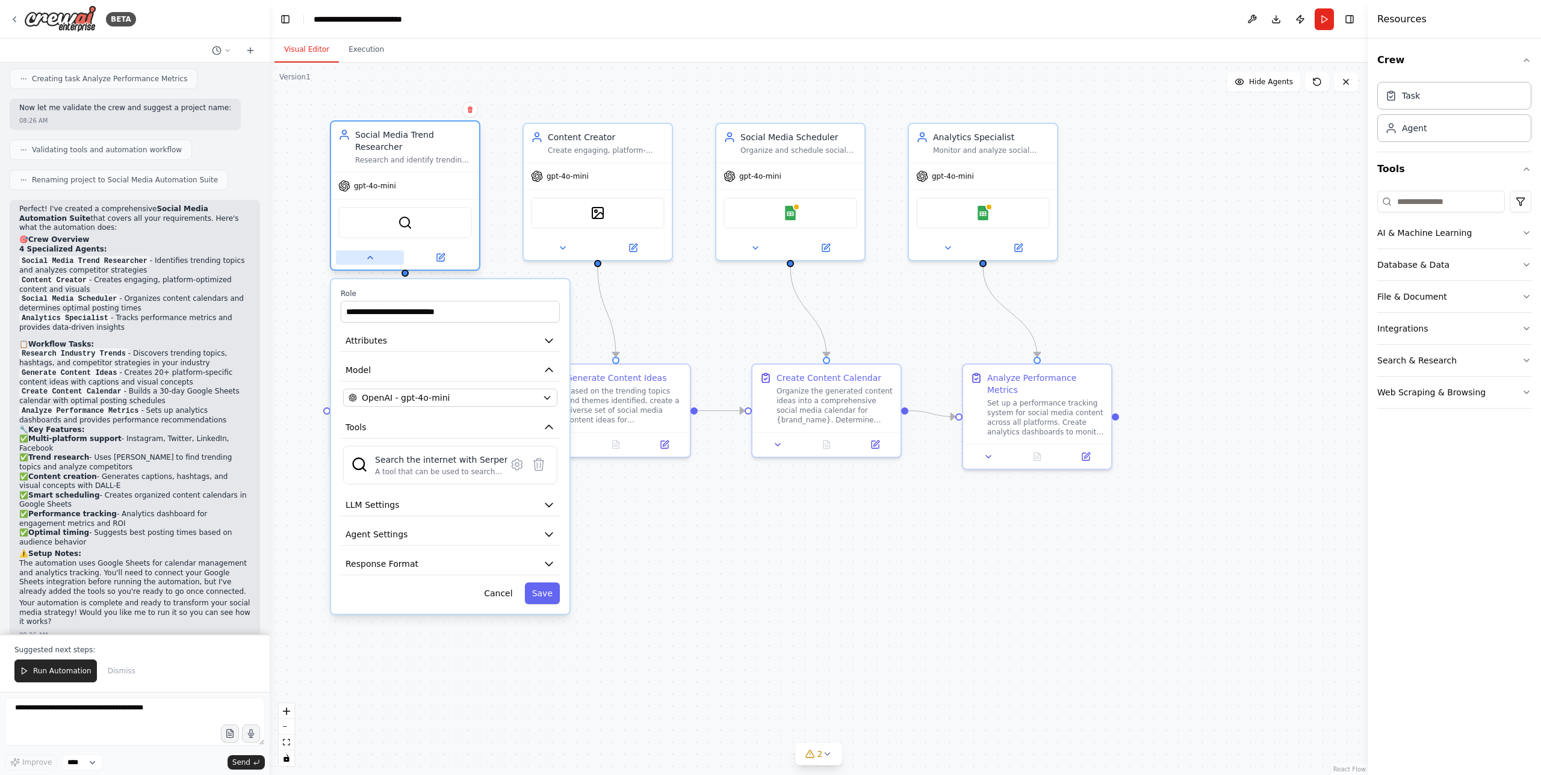
click at [367, 259] on icon at bounding box center [370, 258] width 10 height 10
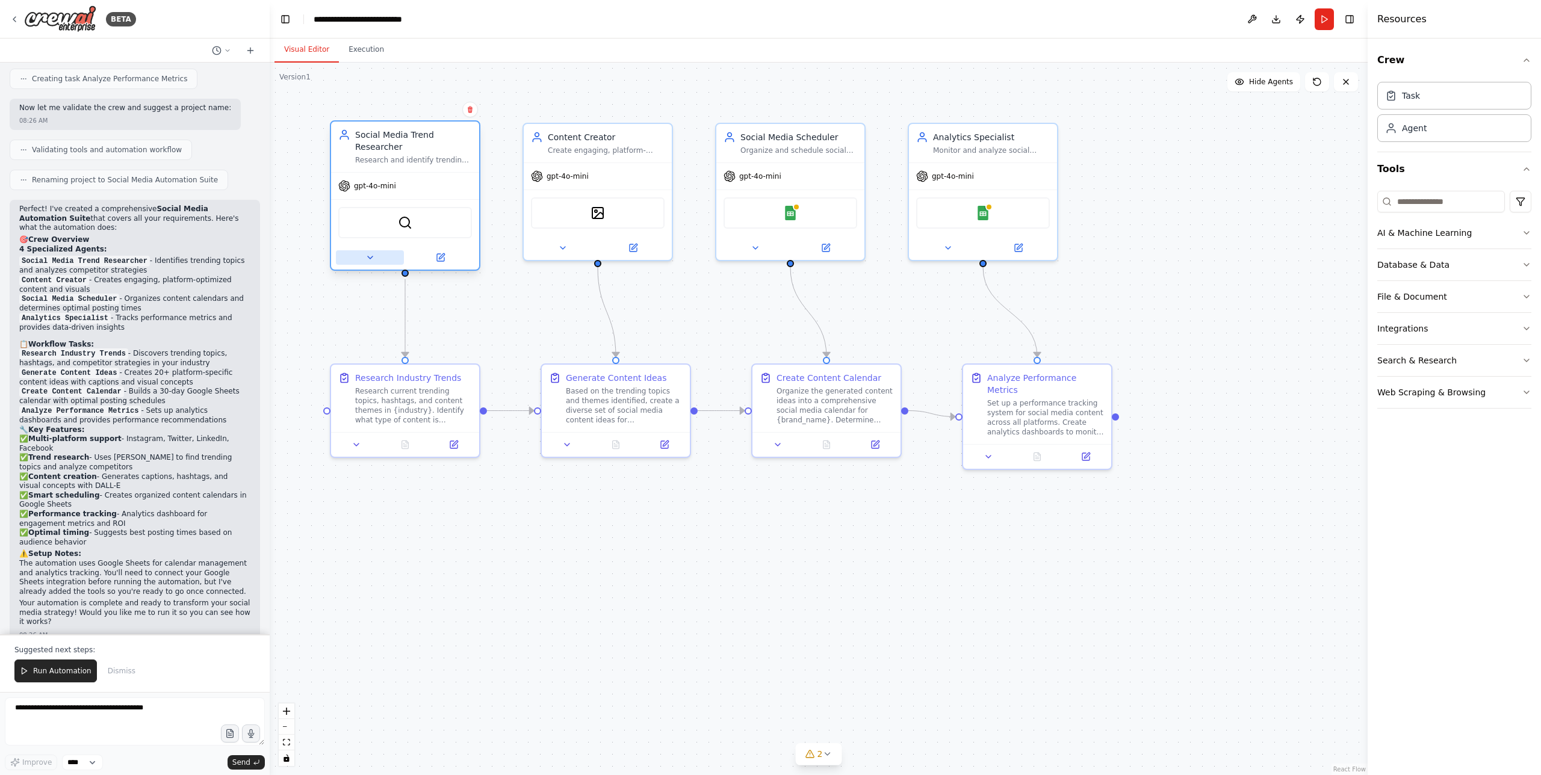
click at [367, 259] on icon at bounding box center [370, 258] width 10 height 10
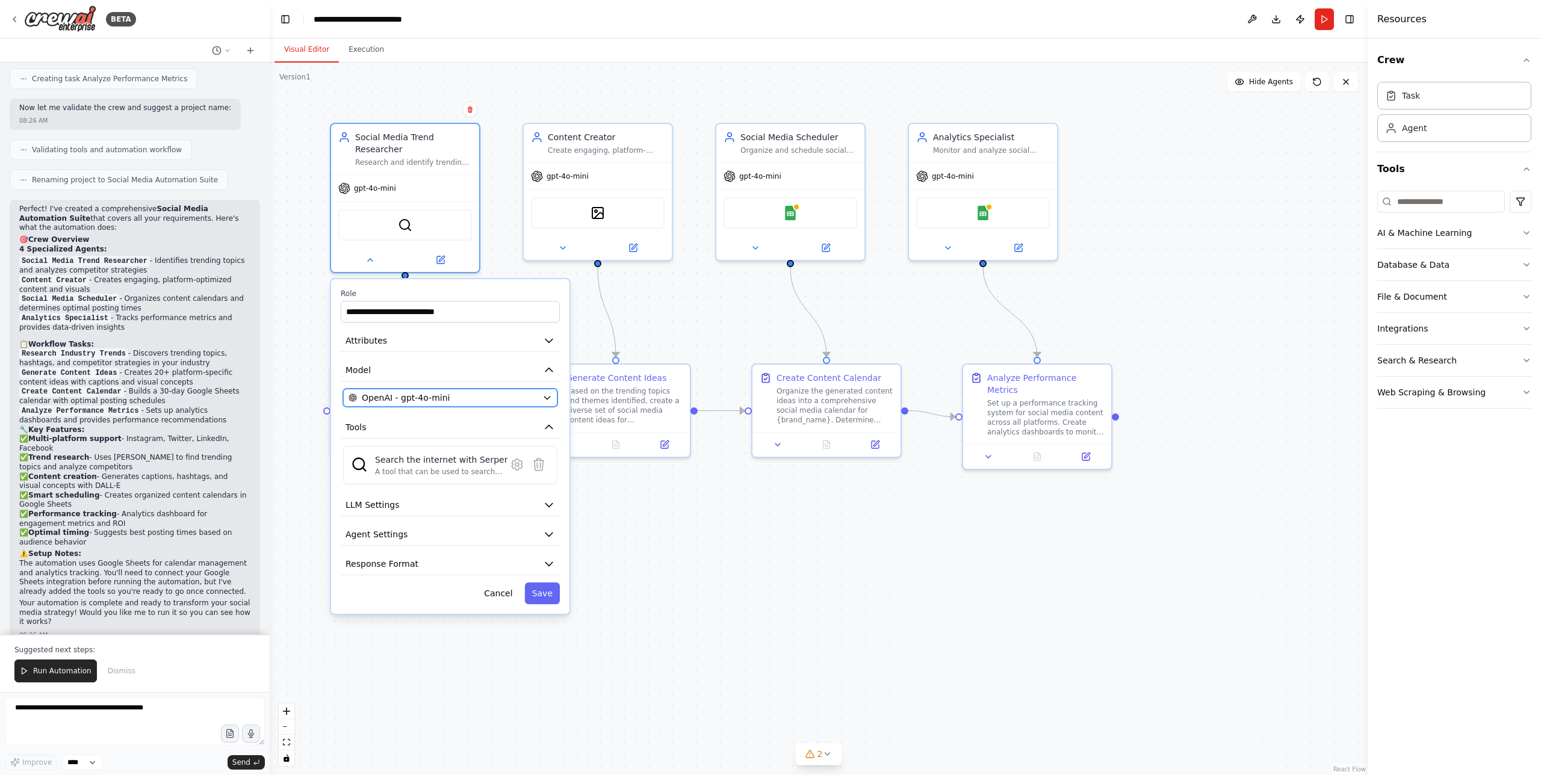
click at [444, 401] on span "OpenAI - gpt-4o-mini" at bounding box center [406, 398] width 88 height 12
click at [473, 395] on div "OpenAI - gpt-4o-mini" at bounding box center [443, 398] width 189 height 12
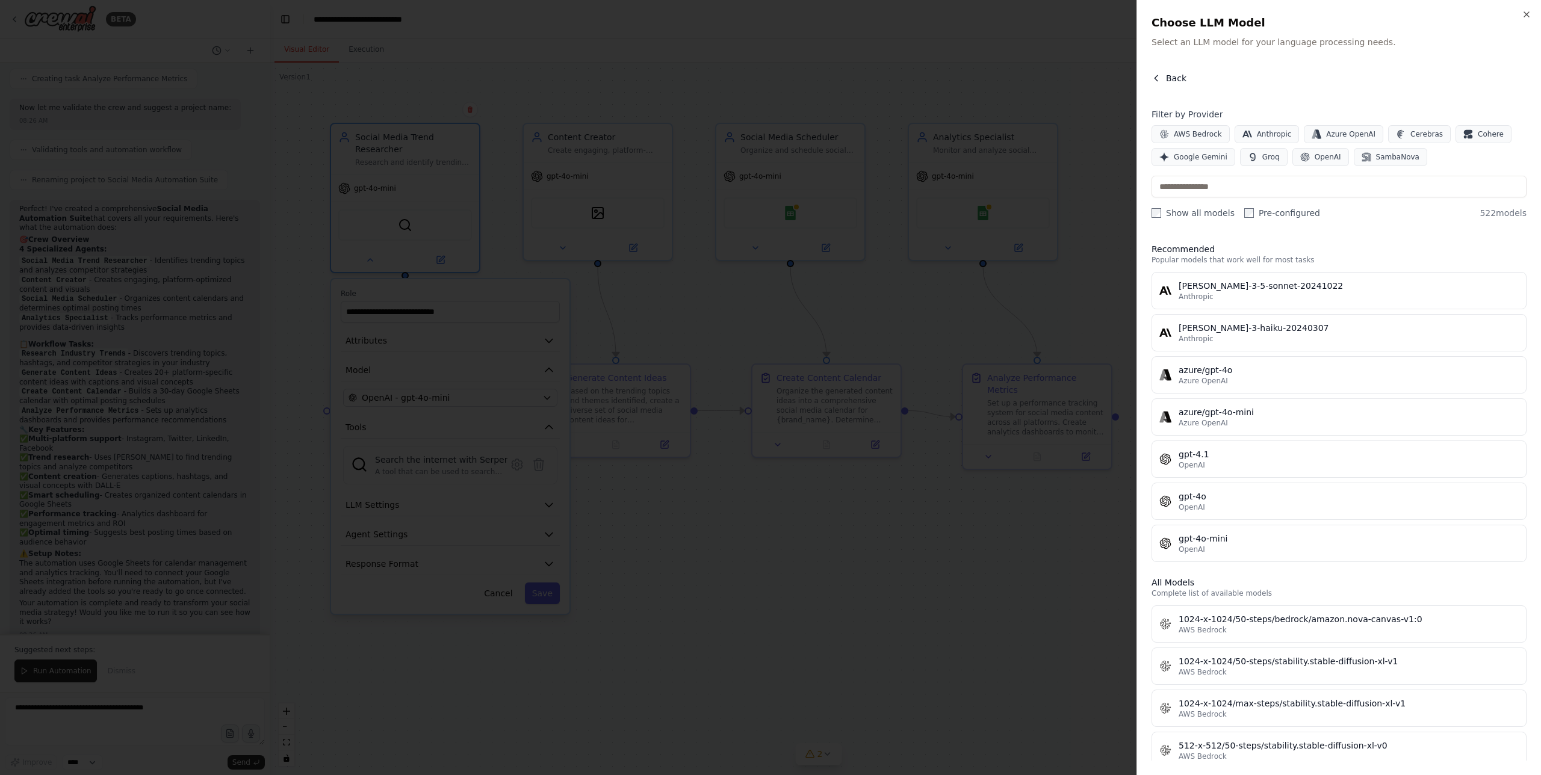
click at [1158, 79] on icon "button" at bounding box center [1157, 78] width 10 height 10
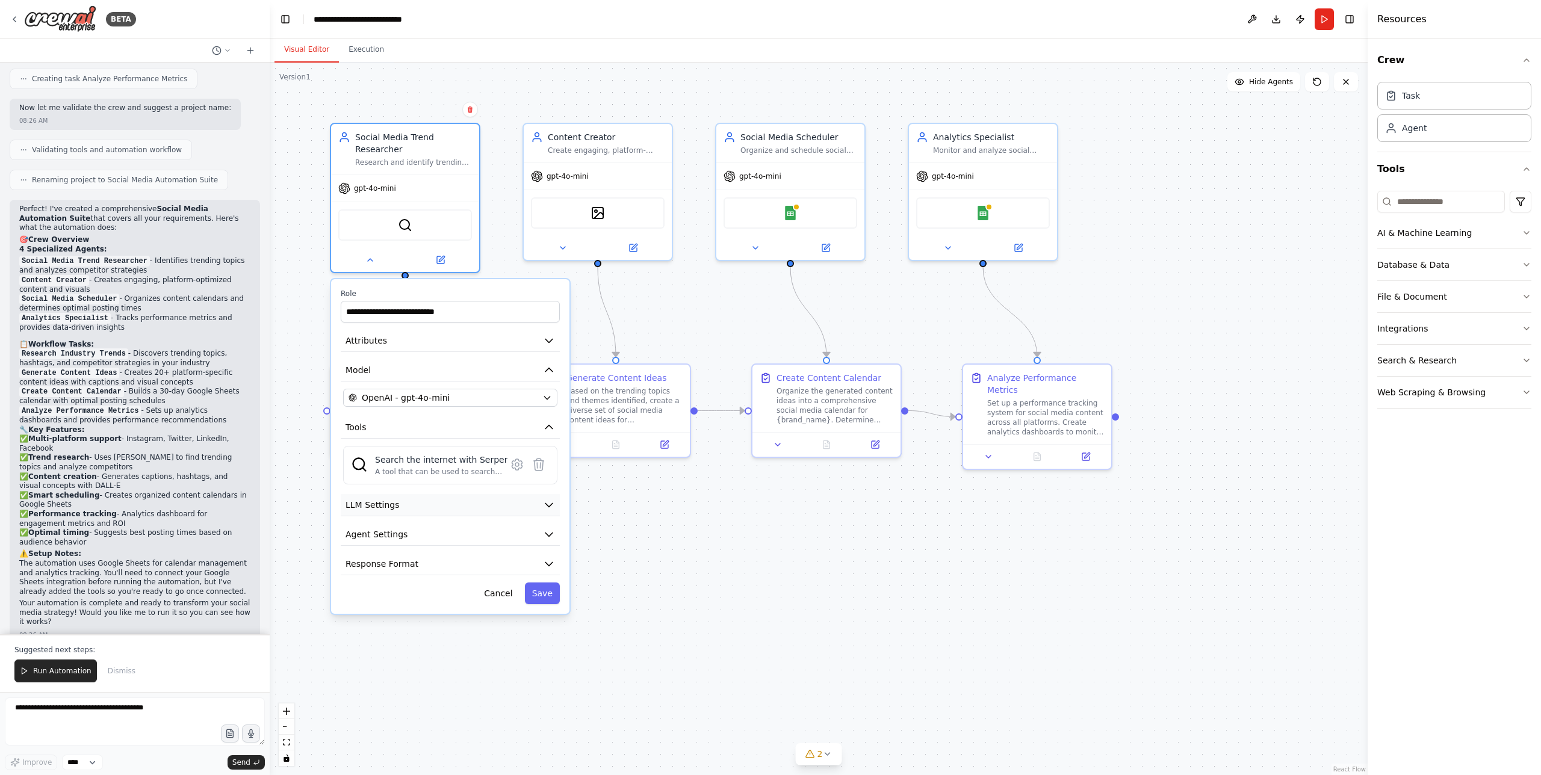
click at [477, 504] on button "LLM Settings" at bounding box center [450, 505] width 219 height 22
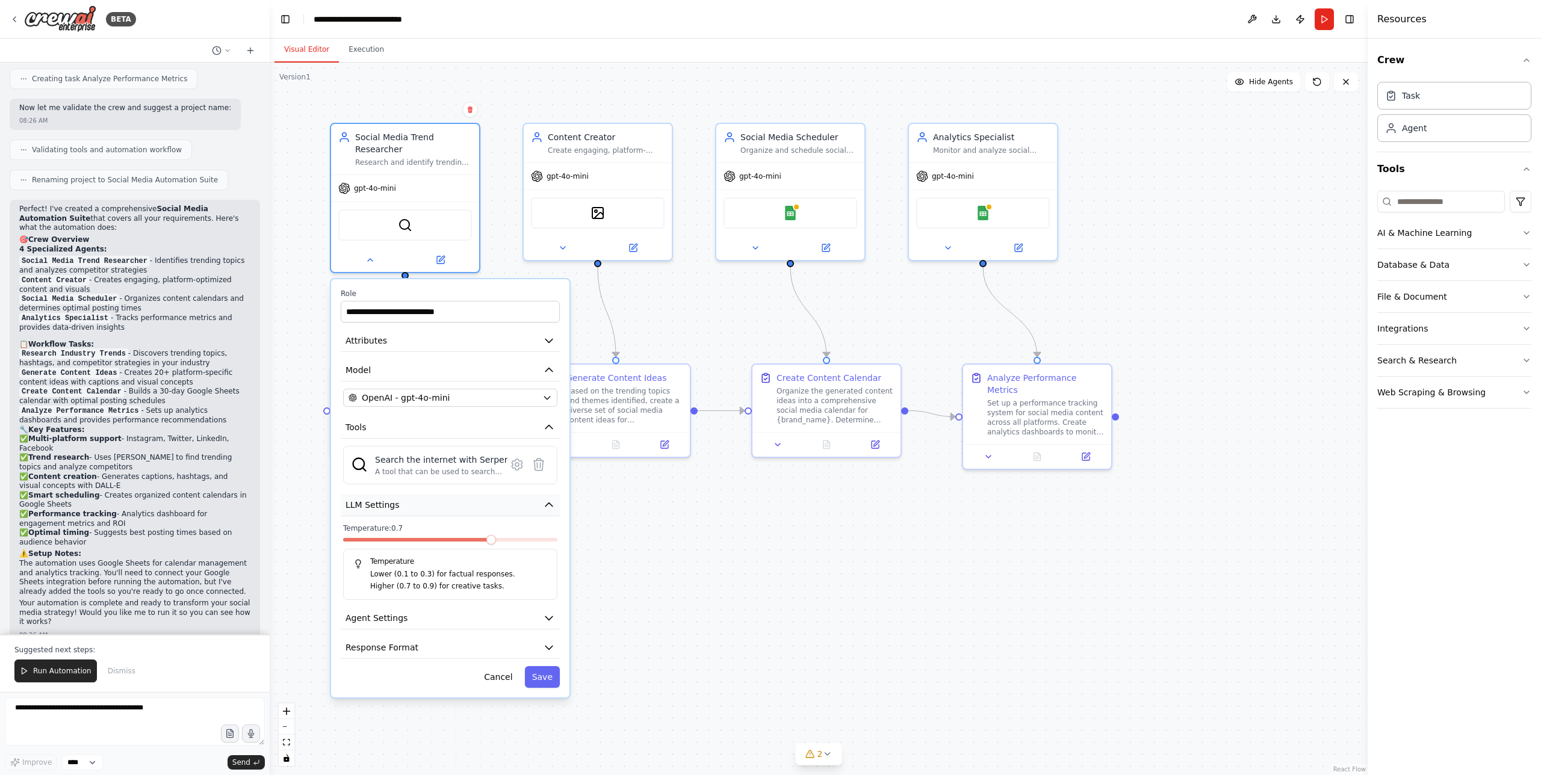
click at [477, 504] on button "LLM Settings" at bounding box center [450, 505] width 219 height 22
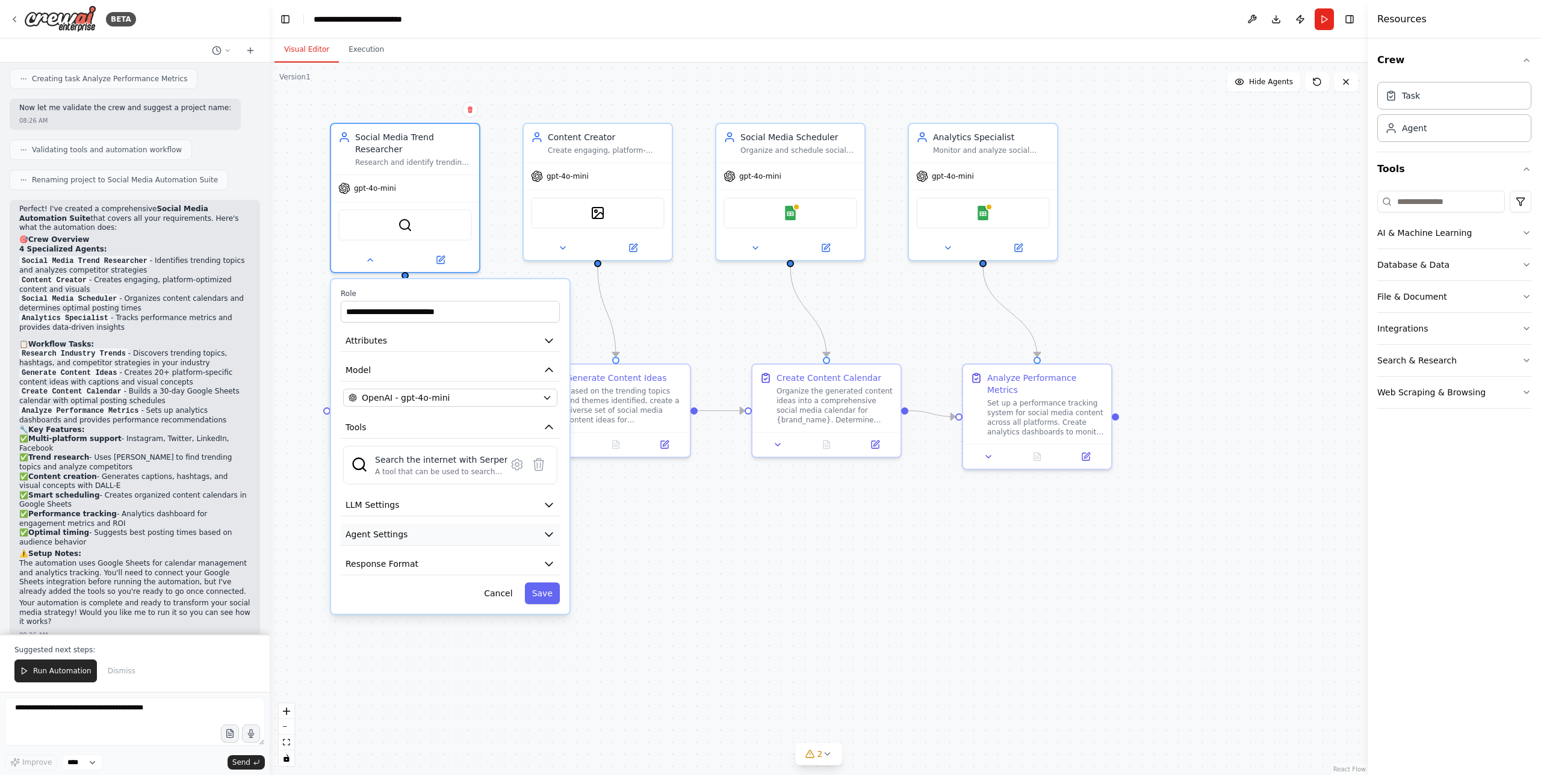
click at [473, 529] on button "Agent Settings" at bounding box center [450, 535] width 219 height 22
click at [472, 533] on button "Agent Settings" at bounding box center [450, 535] width 219 height 22
click at [471, 559] on button "Response Format" at bounding box center [450, 564] width 219 height 22
click at [474, 562] on button "Response Format" at bounding box center [450, 564] width 219 height 22
click at [512, 268] on div ".deletable-edge-delete-btn { width: 20px; height: 20px; border: 0px solid #ffff…" at bounding box center [819, 419] width 1098 height 713
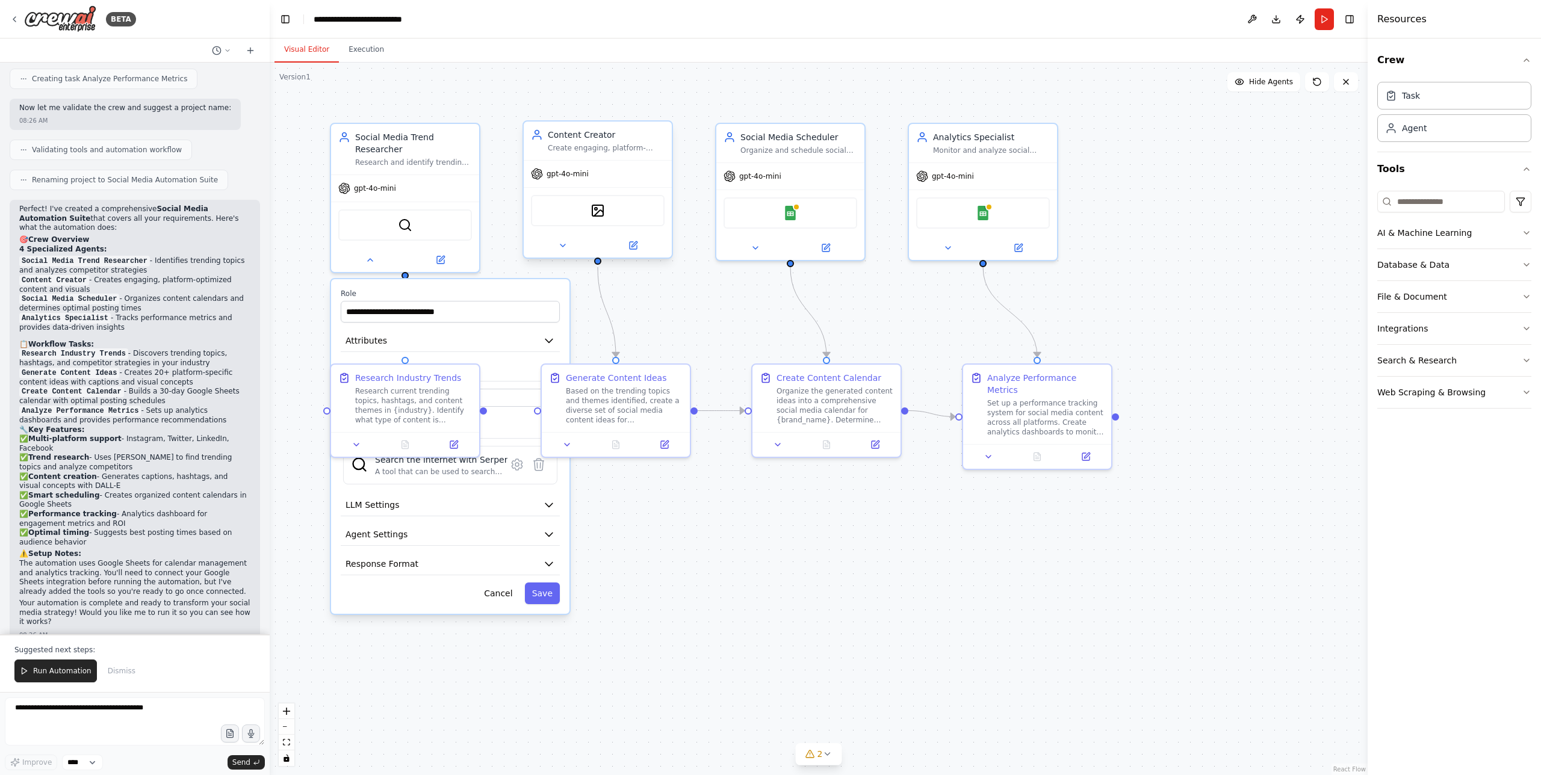
click at [585, 172] on span "gpt-4o-mini" at bounding box center [568, 174] width 42 height 10
click at [379, 266] on div at bounding box center [405, 258] width 148 height 24
click at [367, 260] on icon at bounding box center [370, 258] width 10 height 10
click at [397, 392] on div "Research current trending topics, hashtags, and content themes in {industry}. I…" at bounding box center [413, 403] width 117 height 39
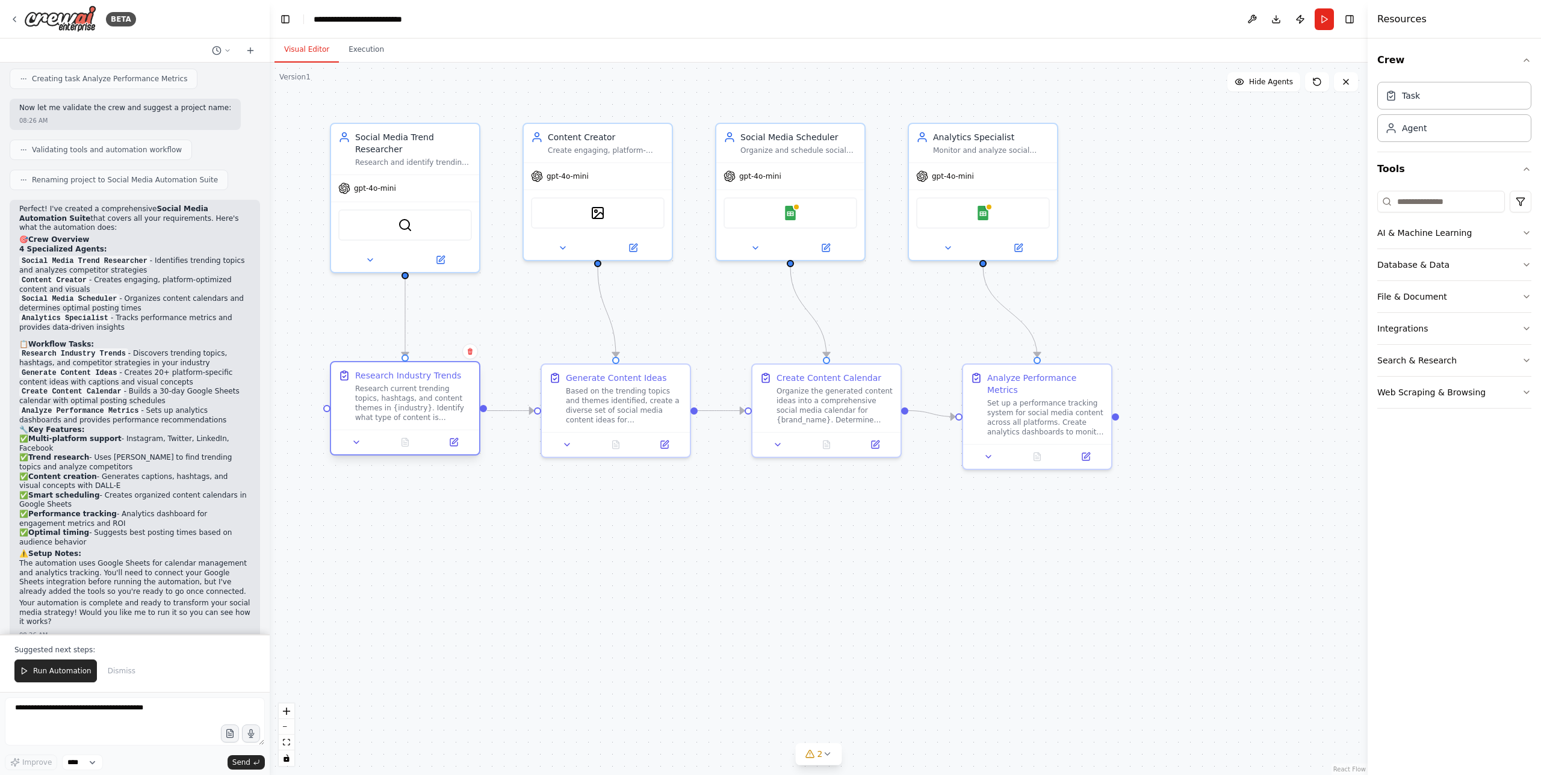
click at [397, 392] on div "Research current trending topics, hashtags, and content themes in {industry}. I…" at bounding box center [413, 403] width 117 height 39
click at [360, 438] on icon at bounding box center [357, 443] width 10 height 10
click at [355, 449] on button at bounding box center [357, 442] width 42 height 14
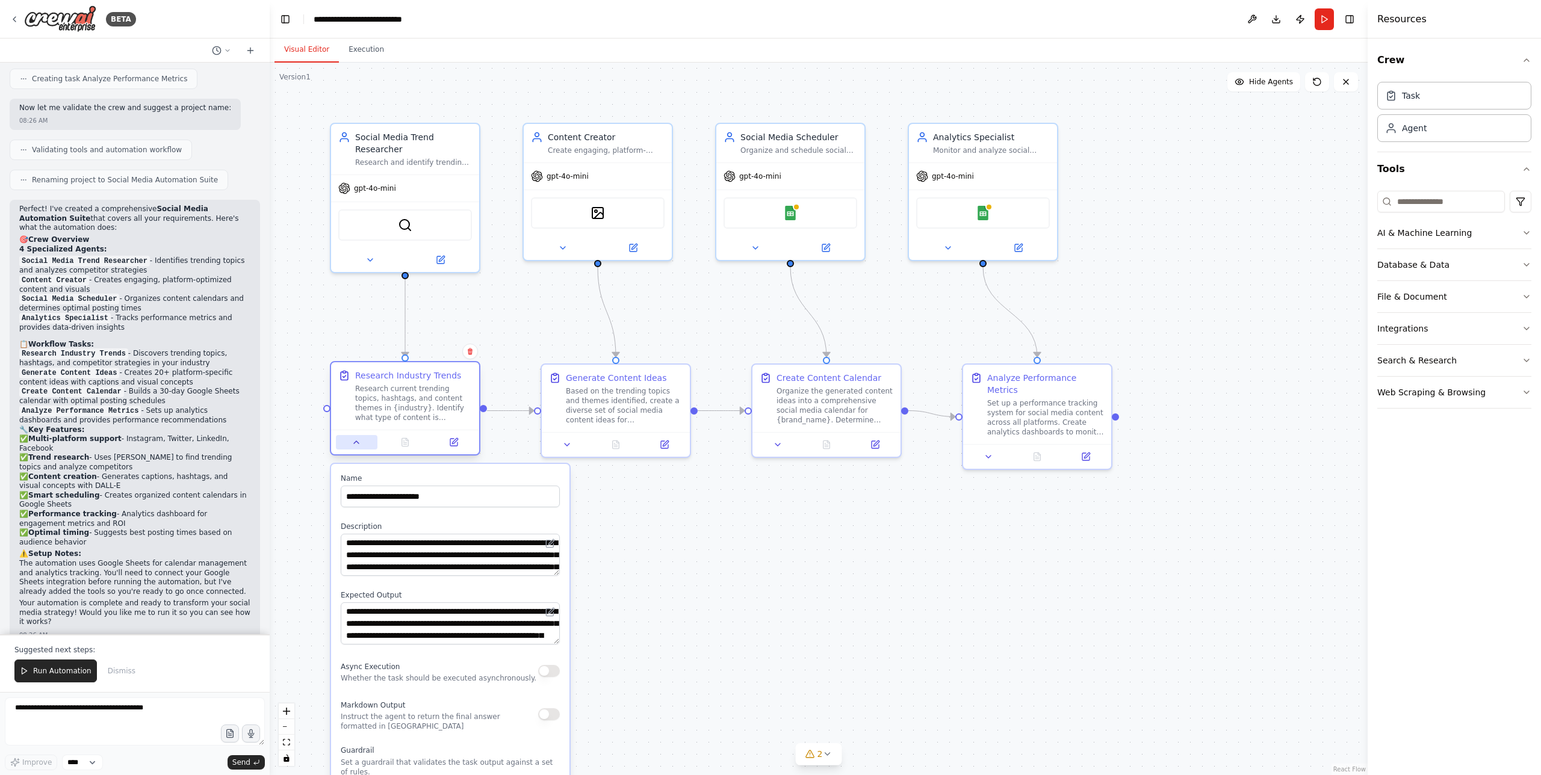
click at [357, 441] on icon at bounding box center [357, 443] width 10 height 10
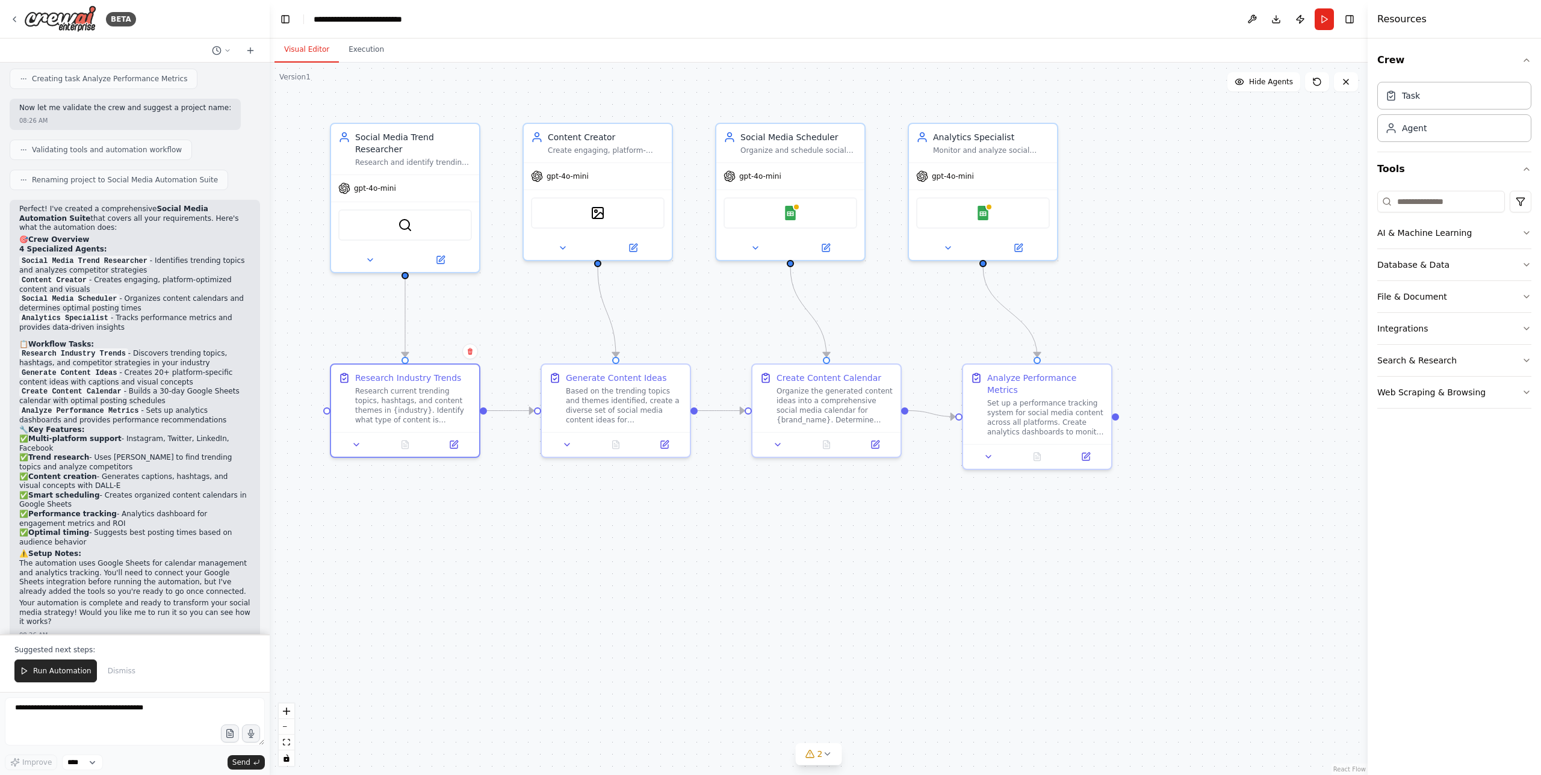
click at [508, 335] on div ".deletable-edge-delete-btn { width: 20px; height: 20px; border: 0px solid #ffff…" at bounding box center [819, 419] width 1098 height 713
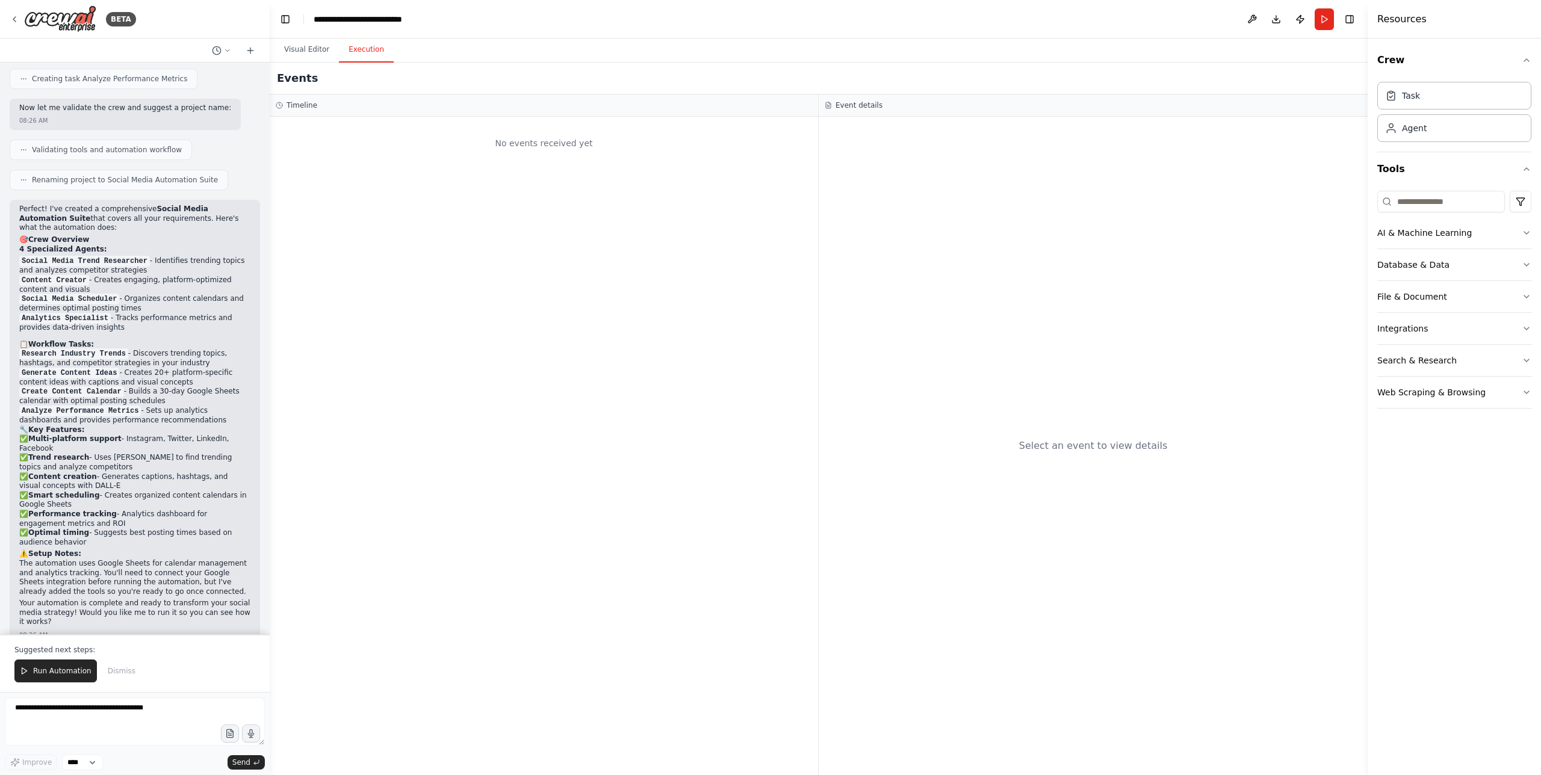
click at [374, 61] on button "Execution" at bounding box center [366, 49] width 55 height 25
click at [320, 48] on button "Visual Editor" at bounding box center [306, 49] width 64 height 25
